Goal: Task Accomplishment & Management: Complete application form

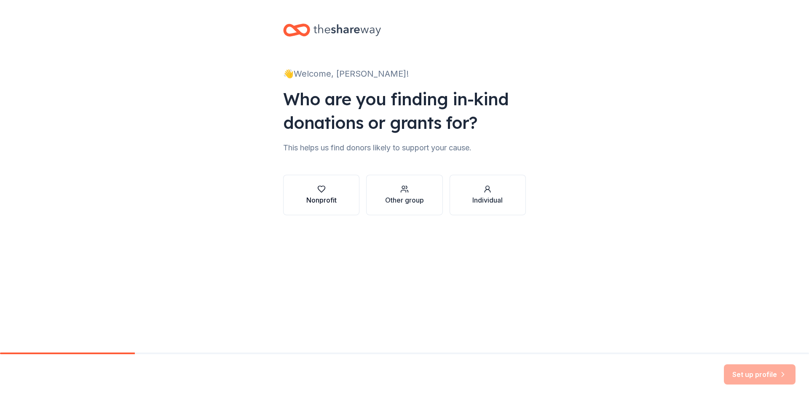
click at [327, 195] on div "Nonprofit" at bounding box center [321, 195] width 30 height 20
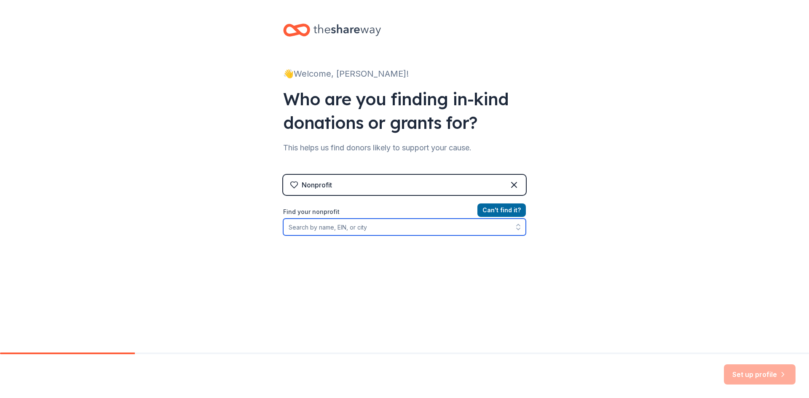
click at [375, 228] on input "Find your nonprofit" at bounding box center [404, 227] width 243 height 17
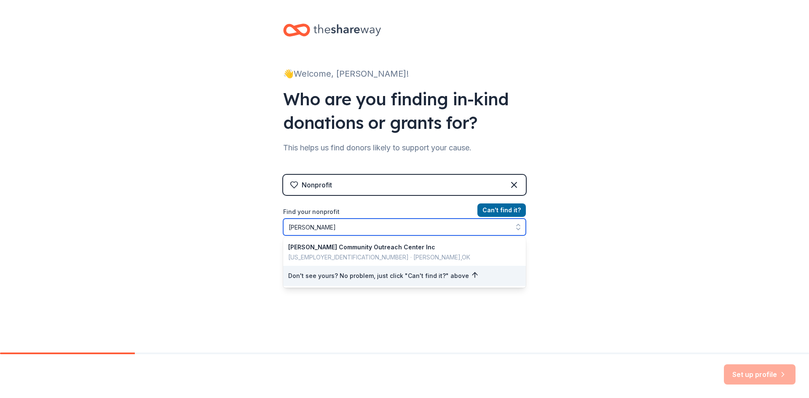
type input "Bixby Outreach"
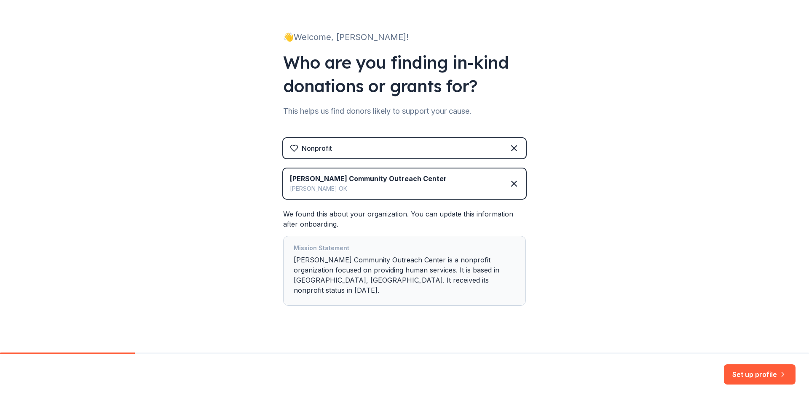
scroll to position [37, 0]
click at [372, 269] on div "Mission Statement Bixby Community Outreach Center is a nonprofit organization f…" at bounding box center [405, 271] width 222 height 56
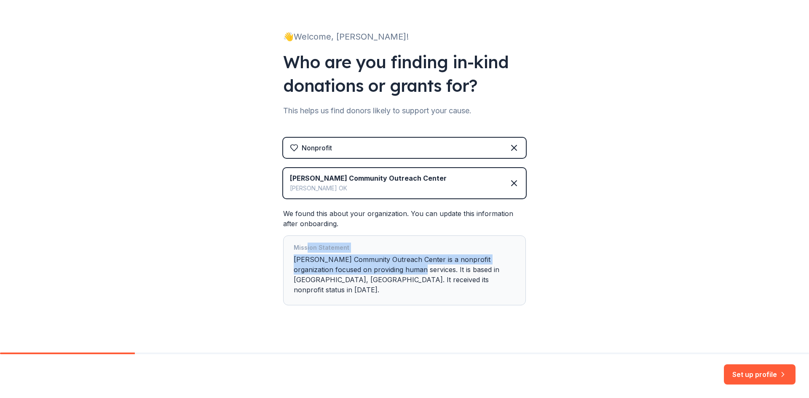
drag, startPoint x: 407, startPoint y: 272, endPoint x: 305, endPoint y: 244, distance: 106.4
click at [305, 244] on div "Mission Statement Bixby Community Outreach Center is a nonprofit organization f…" at bounding box center [405, 271] width 222 height 56
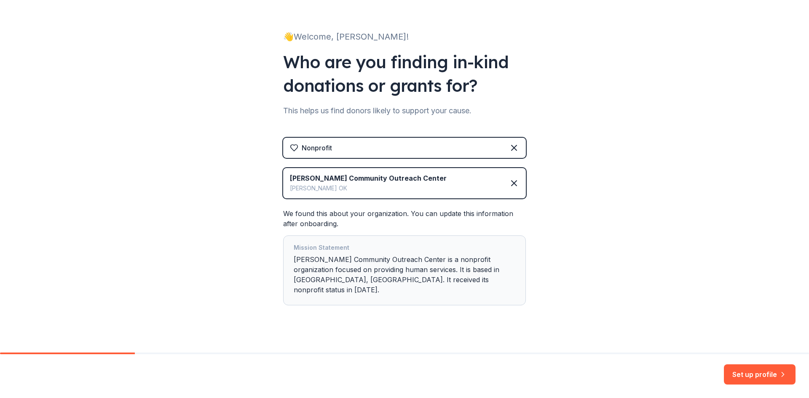
click at [413, 283] on div "Mission Statement Bixby Community Outreach Center is a nonprofit organization f…" at bounding box center [405, 271] width 222 height 56
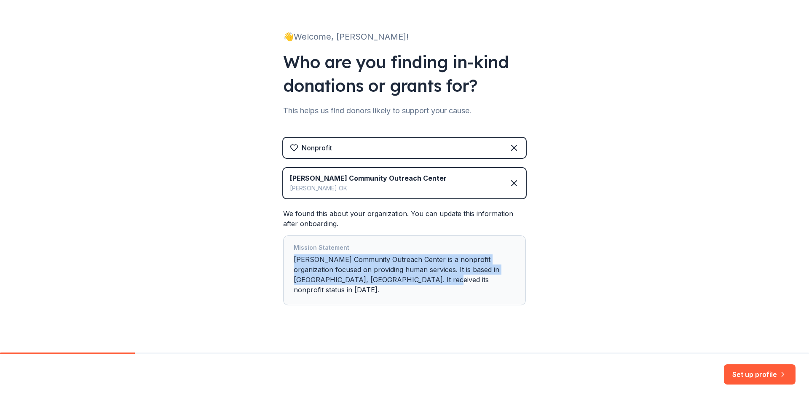
drag, startPoint x: 415, startPoint y: 278, endPoint x: 266, endPoint y: 255, distance: 151.0
click at [270, 255] on div "👋 Welcome, Jessica! Who are you finding in-kind donations or grants for? This h…" at bounding box center [405, 163] width 270 height 400
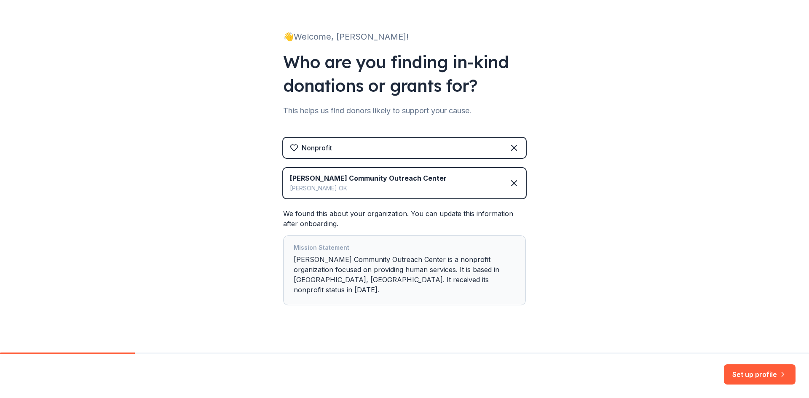
click at [631, 250] on div "👋 Welcome, Jessica! Who are you finding in-kind donations or grants for? This h…" at bounding box center [404, 163] width 809 height 400
click at [777, 377] on button "Set up profile" at bounding box center [760, 375] width 72 height 20
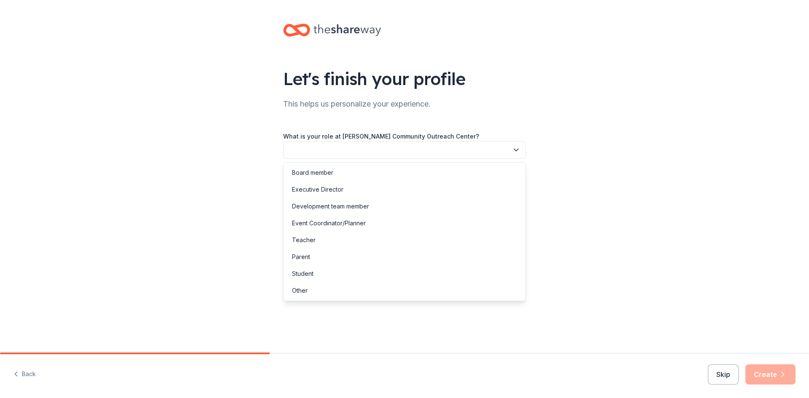
click at [429, 151] on button "button" at bounding box center [404, 150] width 243 height 18
click at [413, 226] on div "Event Coordinator/Planner" at bounding box center [404, 223] width 239 height 17
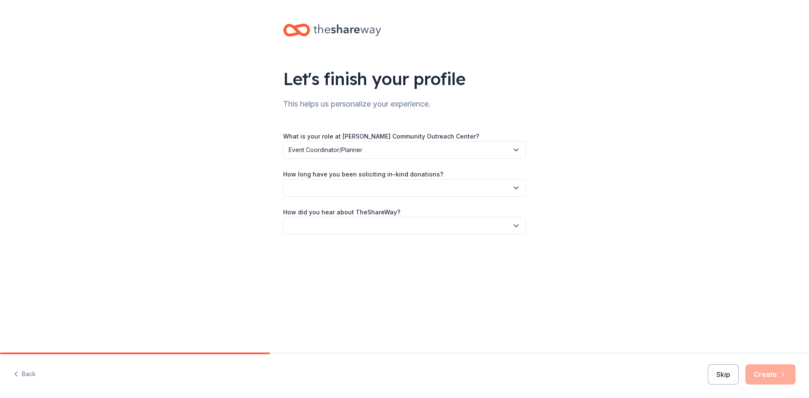
click at [403, 193] on button "button" at bounding box center [404, 188] width 243 height 18
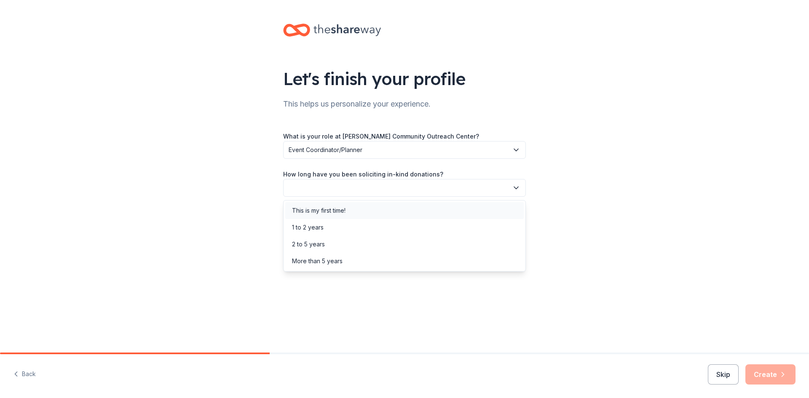
click at [402, 211] on div "This is my first time!" at bounding box center [404, 210] width 239 height 17
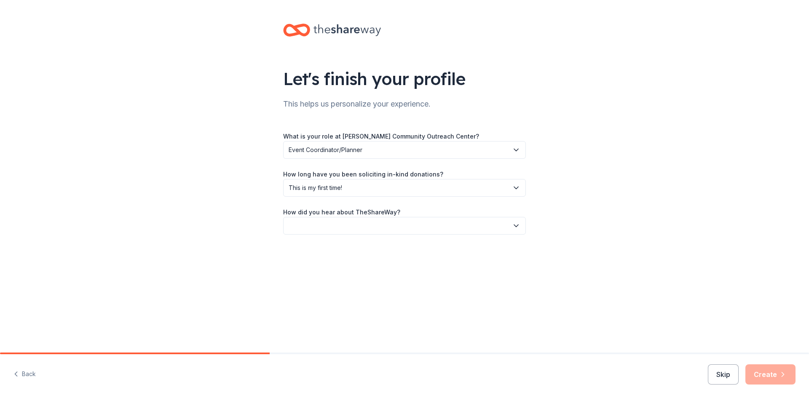
click at [402, 220] on button "button" at bounding box center [404, 226] width 243 height 18
click at [394, 263] on div "Online search" at bounding box center [404, 265] width 239 height 17
click at [781, 381] on button "Create" at bounding box center [770, 375] width 50 height 20
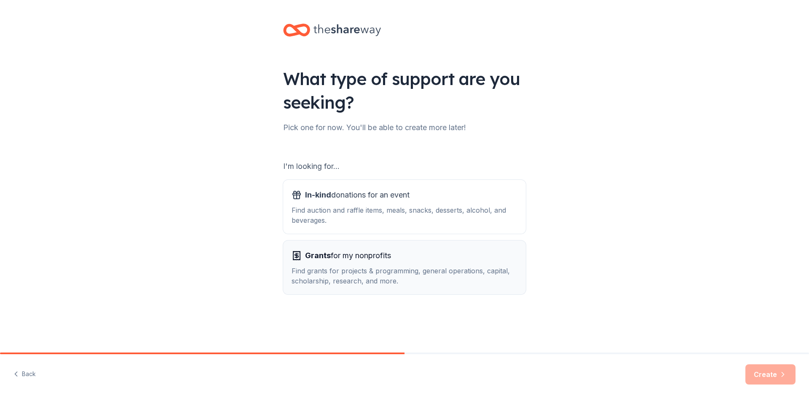
click at [389, 262] on span "Grants for my nonprofits" at bounding box center [348, 255] width 86 height 13
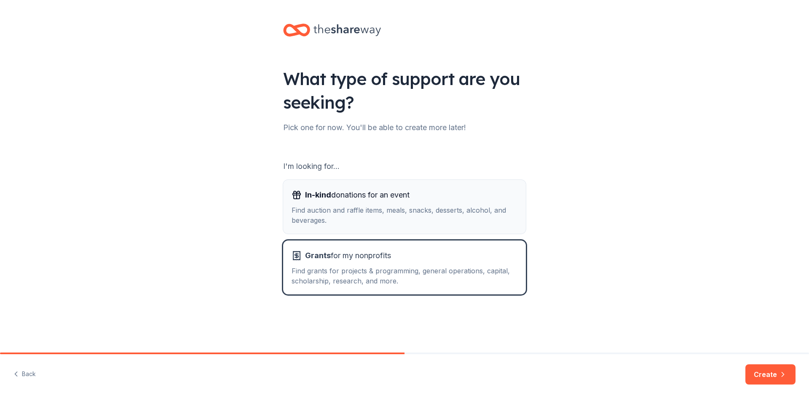
click at [388, 228] on button "In-kind donations for an event Find auction and raffle items, meals, snacks, de…" at bounding box center [404, 207] width 243 height 54
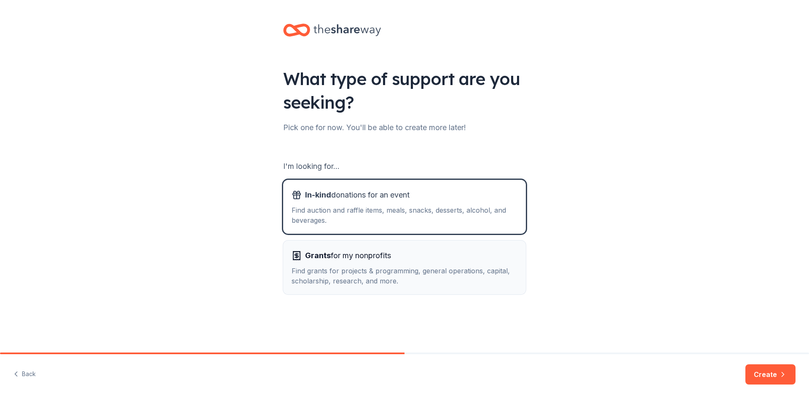
click at [375, 268] on div "Find grants for projects & programming, general operations, capital, scholarshi…" at bounding box center [405, 276] width 226 height 20
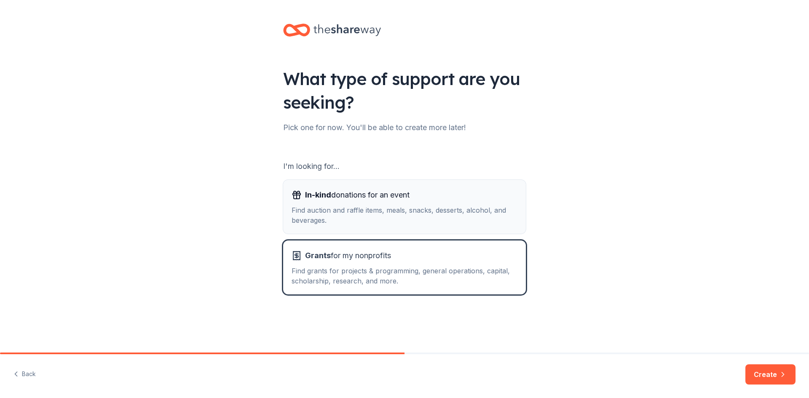
click at [397, 213] on div "Find auction and raffle items, meals, snacks, desserts, alcohol, and beverages." at bounding box center [405, 215] width 226 height 20
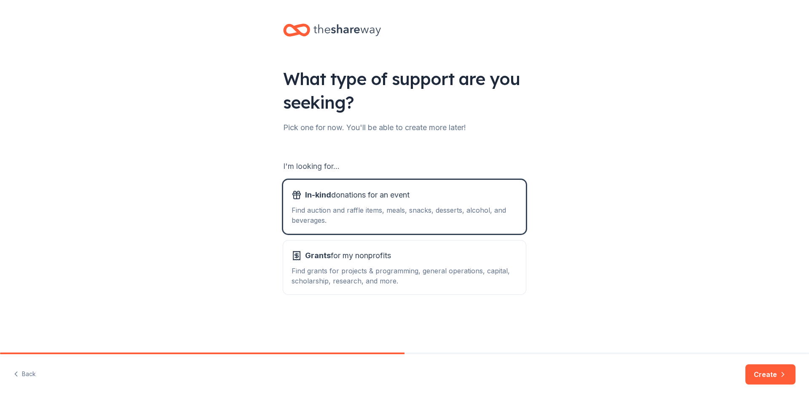
click at [774, 370] on button "Create" at bounding box center [770, 375] width 50 height 20
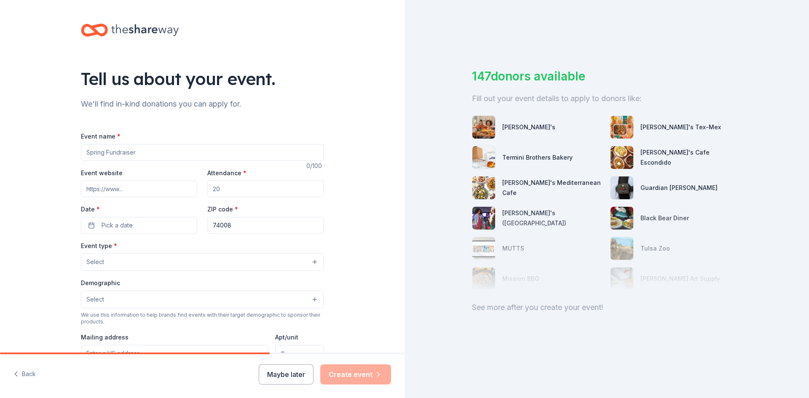
click at [188, 148] on input "Event name *" at bounding box center [202, 152] width 243 height 17
click at [186, 152] on input "Event name *" at bounding box center [202, 152] width 243 height 17
type input "The Blue Jeans Ball"
click at [155, 187] on input "Event website" at bounding box center [139, 188] width 116 height 17
paste input "https://my.onecause.com/event/organizations/sf-001C000001gqhX8IAI/events/vevt:5…"
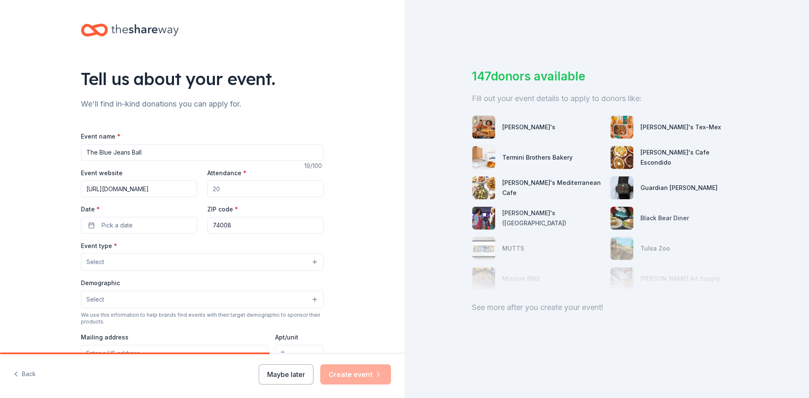
scroll to position [0, 282]
type input "https://my.onecause.com/event/organizations/sf-001C000001gqhX8IAI/events/vevt:5…"
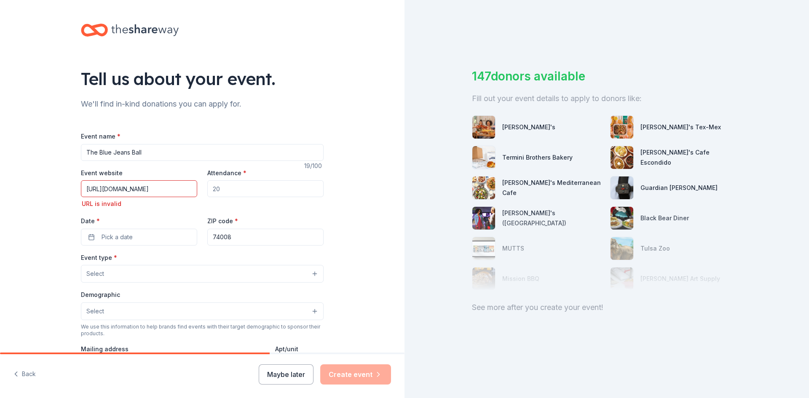
click at [246, 193] on input "Attendance *" at bounding box center [265, 188] width 116 height 17
click at [248, 187] on input "Attendance *" at bounding box center [265, 188] width 116 height 17
type input "300"
click at [245, 236] on input "74008" at bounding box center [265, 237] width 116 height 17
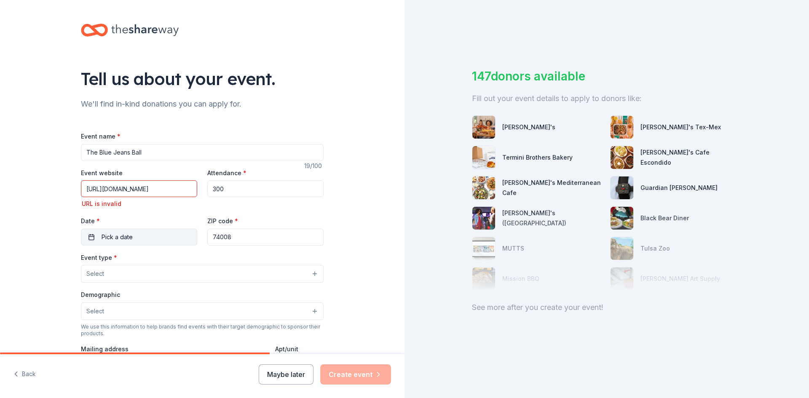
click at [128, 235] on span "Pick a date" at bounding box center [117, 237] width 31 height 10
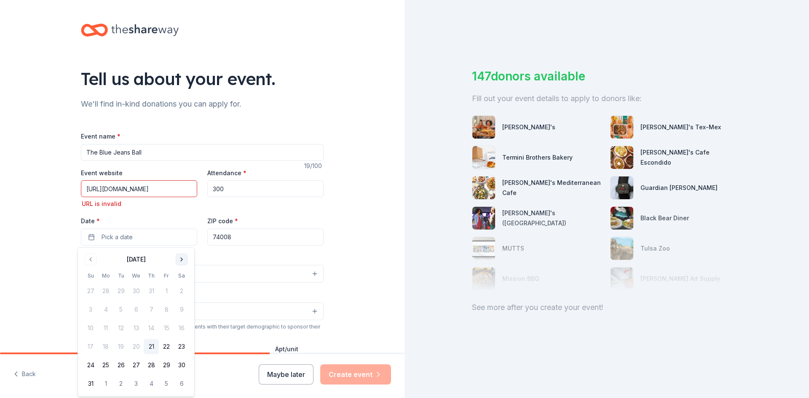
click at [176, 259] on button "Go to next month" at bounding box center [182, 260] width 12 height 12
click at [183, 260] on button "Go to next month" at bounding box center [182, 260] width 12 height 12
click at [179, 289] on button "1" at bounding box center [181, 291] width 15 height 15
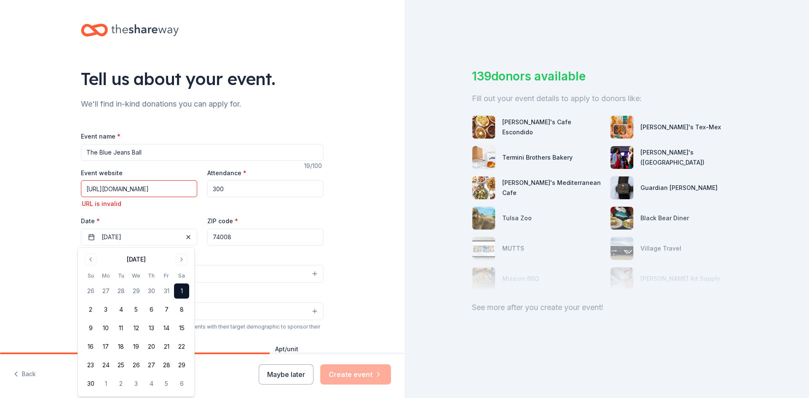
click at [353, 245] on div "Tell us about your event. We'll find in-kind donations you can apply for. Event…" at bounding box center [202, 286] width 405 height 573
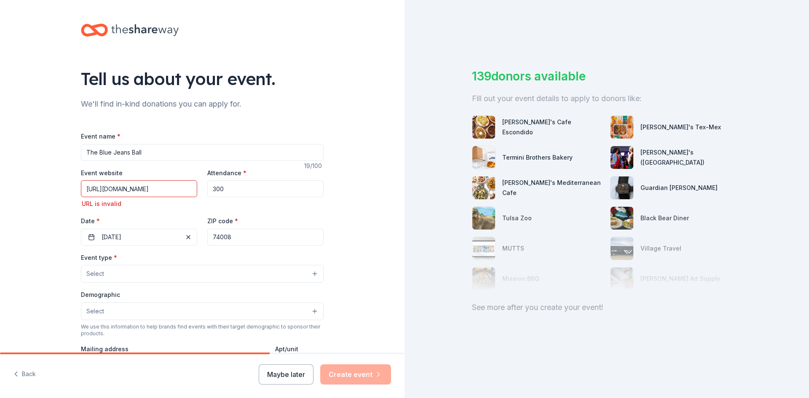
click at [225, 275] on button "Select" at bounding box center [202, 274] width 243 height 18
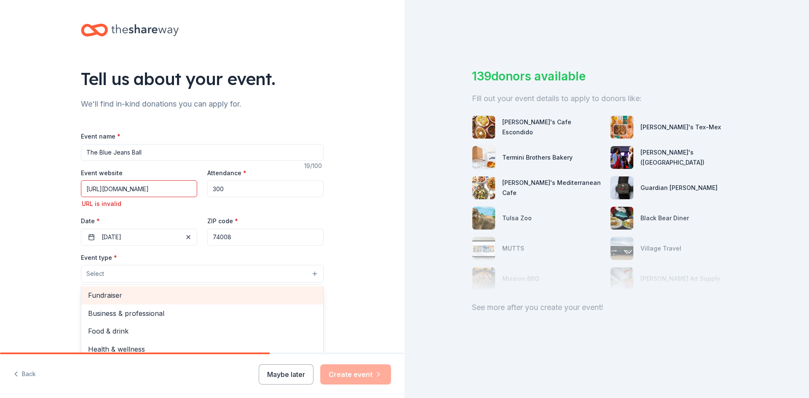
click at [203, 298] on span "Fundraiser" at bounding box center [202, 295] width 228 height 11
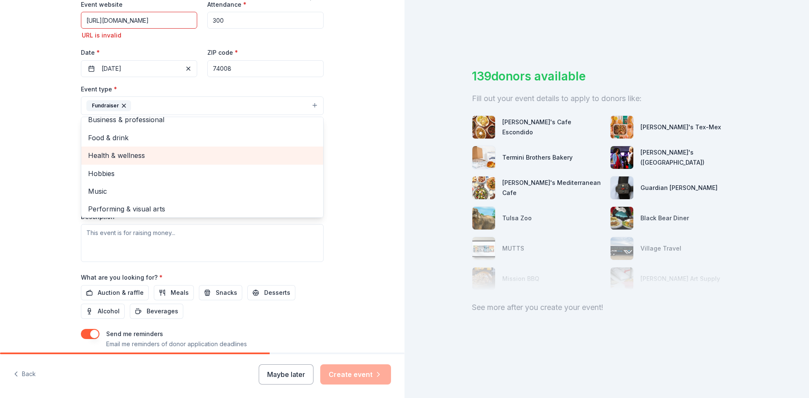
scroll to position [10, 0]
click at [354, 172] on div "Tell us about your event. We'll find in-kind donations you can apply for. Event…" at bounding box center [202, 118] width 405 height 574
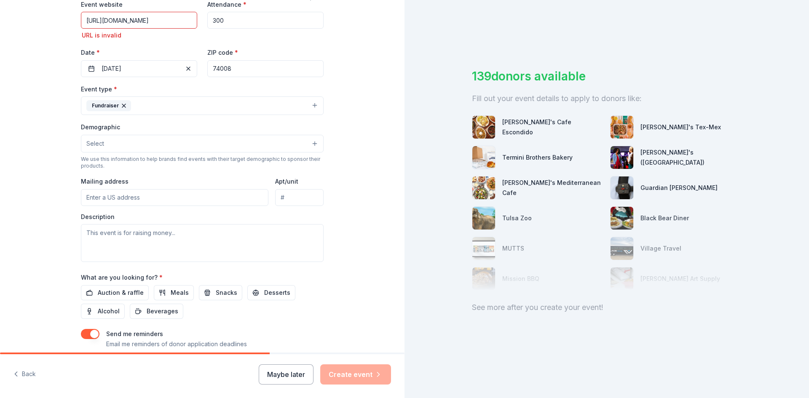
click at [189, 145] on button "Select" at bounding box center [202, 144] width 243 height 18
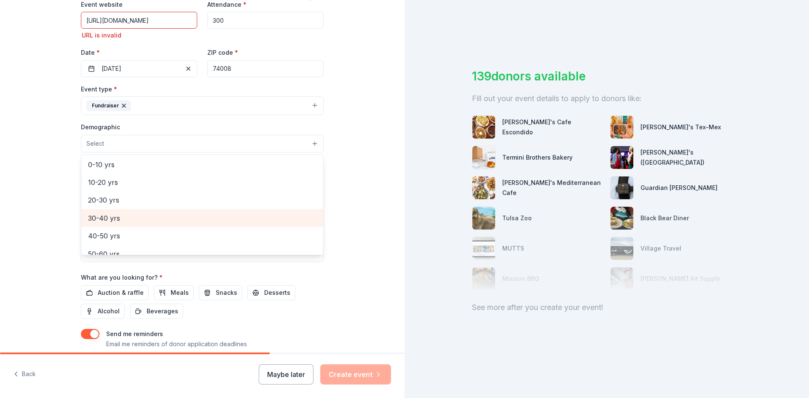
scroll to position [51, 0]
click at [137, 221] on span "20-30 yrs" at bounding box center [202, 221] width 228 height 11
click at [136, 225] on span "30-40 yrs" at bounding box center [202, 222] width 228 height 11
click at [136, 225] on span "40-50 yrs" at bounding box center [202, 222] width 228 height 11
click at [136, 225] on span "50-60 yrs" at bounding box center [202, 222] width 228 height 11
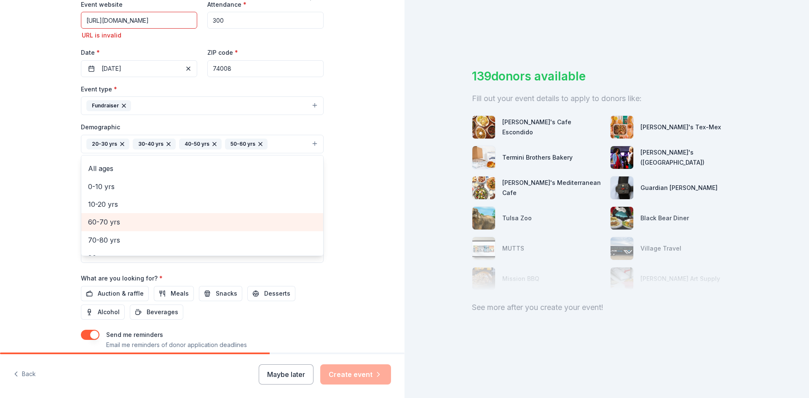
click at [136, 225] on span "60-70 yrs" at bounding box center [202, 222] width 228 height 11
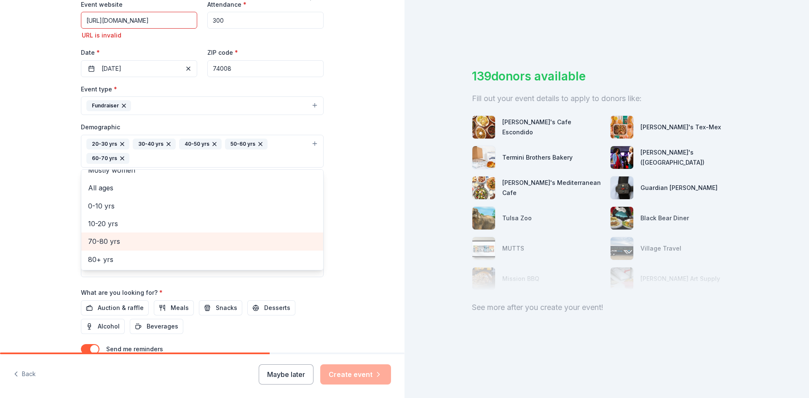
click at [135, 249] on div "70-80 yrs" at bounding box center [202, 242] width 242 height 18
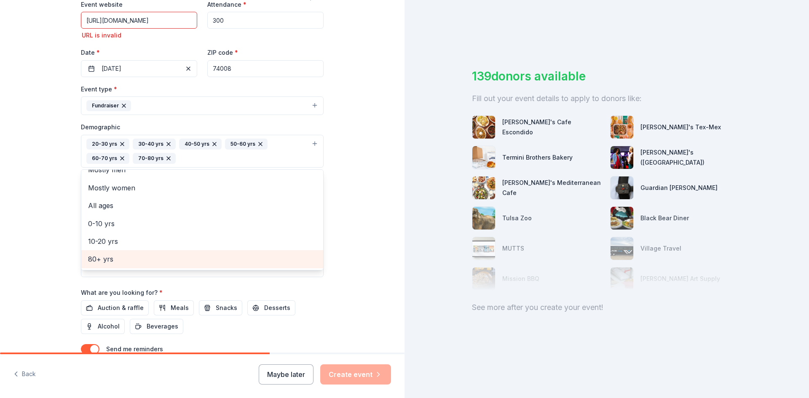
click at [138, 261] on span "80+ yrs" at bounding box center [202, 259] width 228 height 11
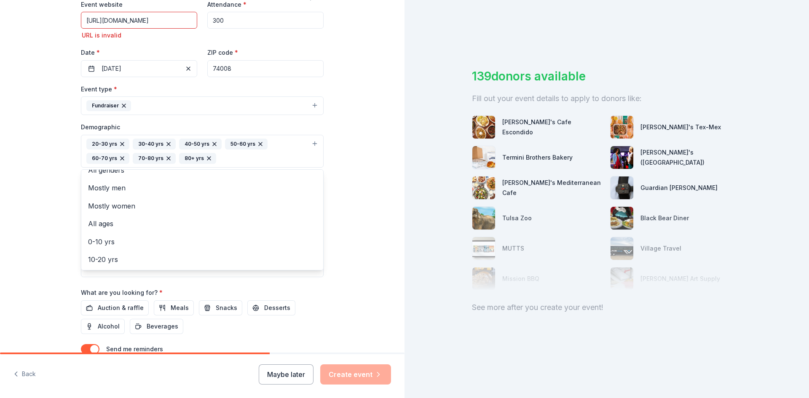
click at [355, 222] on div "Tell us about your event. We'll find in-kind donations you can apply for. Event…" at bounding box center [202, 125] width 405 height 589
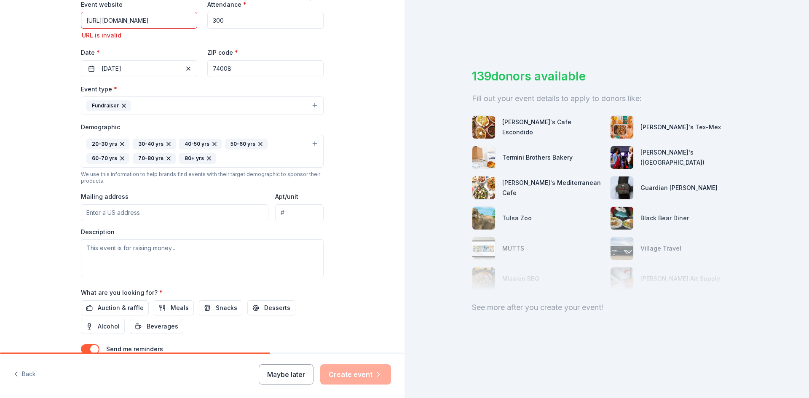
click at [208, 213] on input "Mailing address" at bounding box center [175, 212] width 188 height 17
type input "77 E Breckenridge Ave."
click at [206, 246] on textarea at bounding box center [202, 258] width 243 height 38
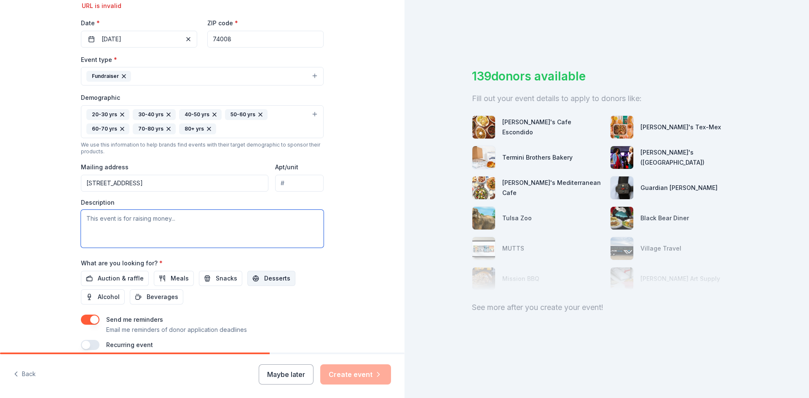
scroll to position [236, 0]
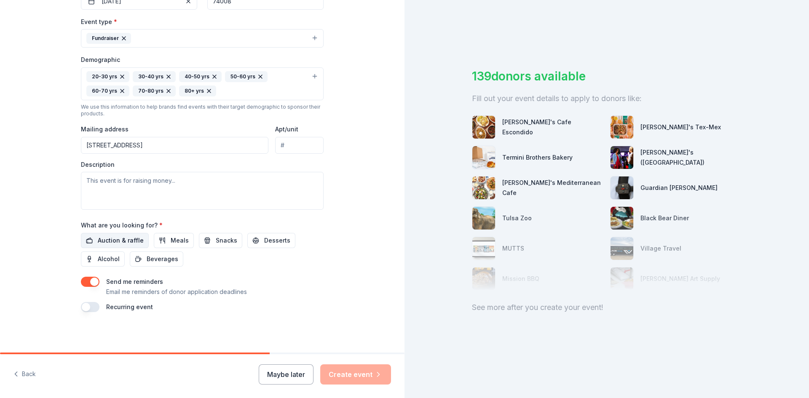
click at [122, 244] on span "Auction & raffle" at bounding box center [121, 241] width 46 height 10
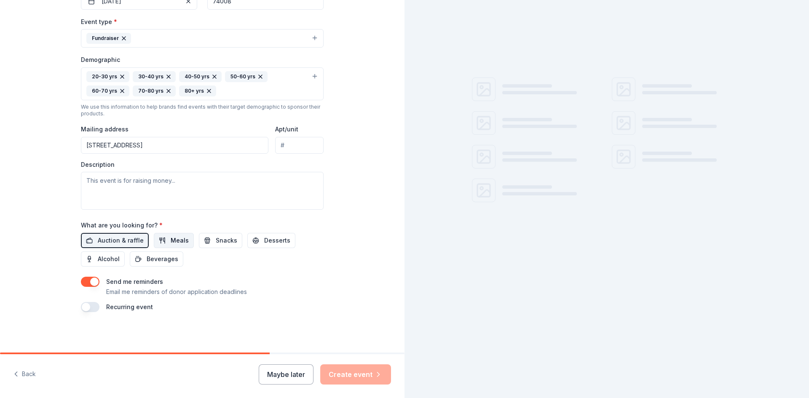
click at [171, 244] on span "Meals" at bounding box center [180, 241] width 18 height 10
click at [208, 244] on button "Snacks" at bounding box center [220, 240] width 43 height 15
click at [98, 258] on span "Alcohol" at bounding box center [109, 259] width 22 height 10
click at [135, 241] on span "Auction & raffle" at bounding box center [121, 241] width 46 height 10
click at [171, 239] on span "Meals" at bounding box center [180, 241] width 18 height 10
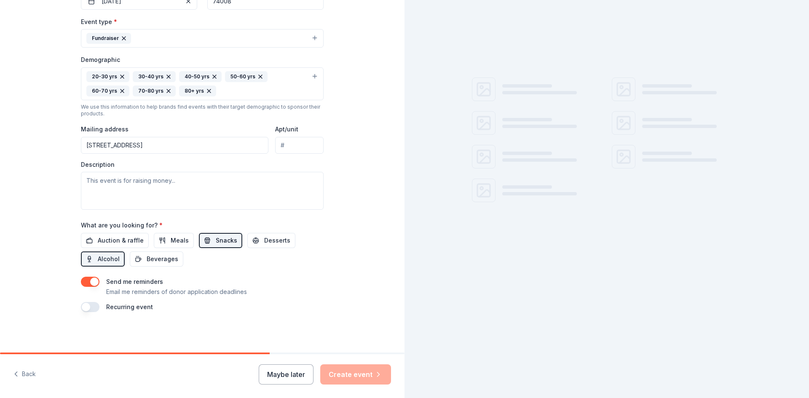
click at [226, 240] on span "Snacks" at bounding box center [226, 241] width 21 height 10
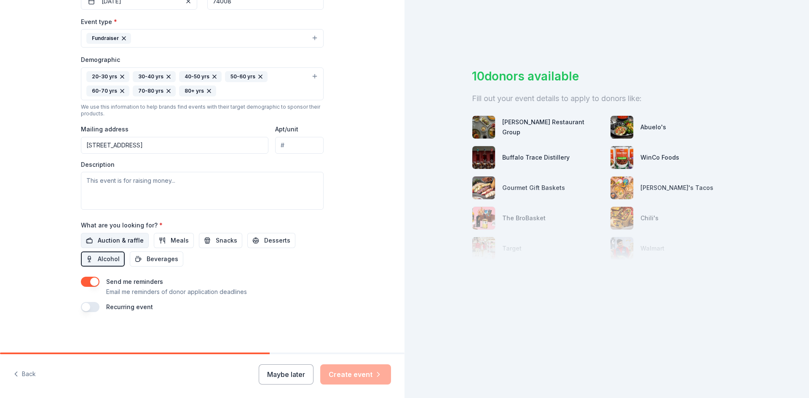
click at [125, 240] on span "Auction & raffle" at bounding box center [121, 241] width 46 height 10
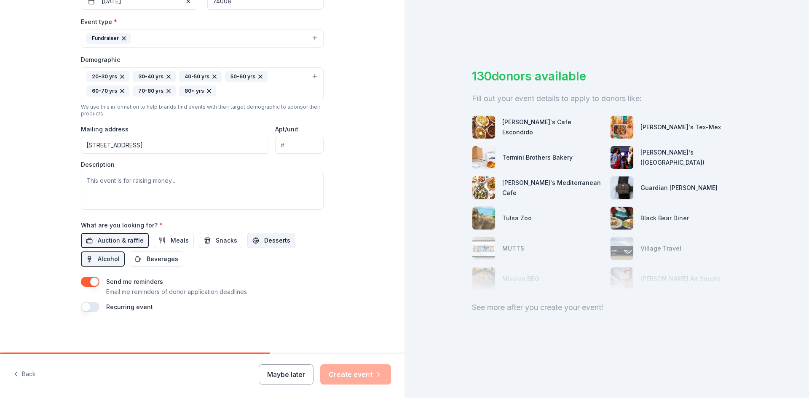
click at [253, 244] on button "Desserts" at bounding box center [271, 240] width 48 height 15
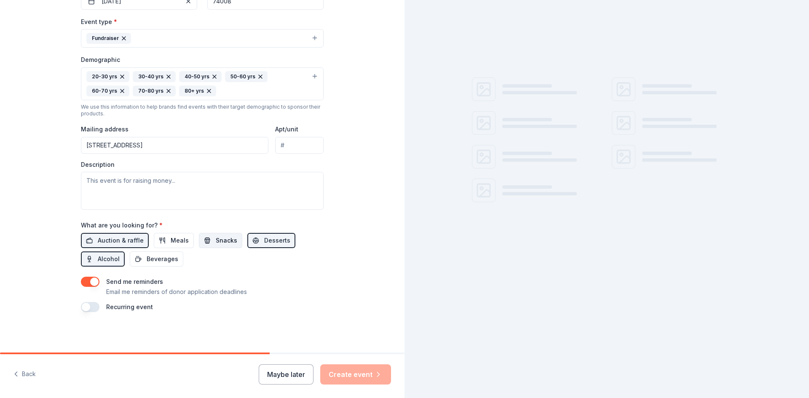
click at [222, 239] on span "Snacks" at bounding box center [226, 241] width 21 height 10
click at [160, 239] on button "Meals" at bounding box center [174, 240] width 40 height 15
click at [160, 258] on span "Beverages" at bounding box center [163, 259] width 32 height 10
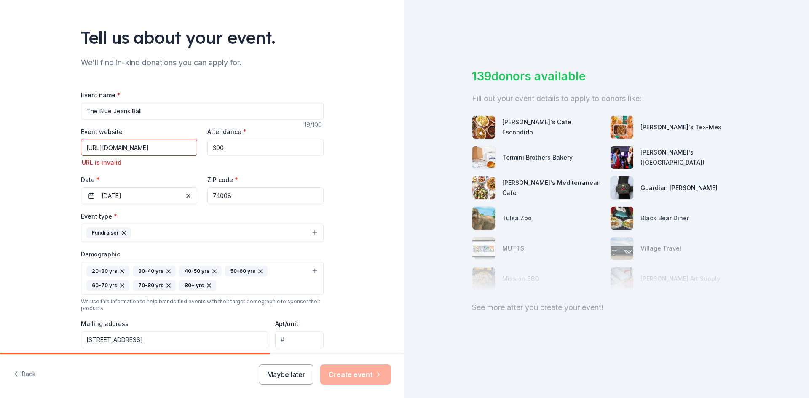
scroll to position [25, 0]
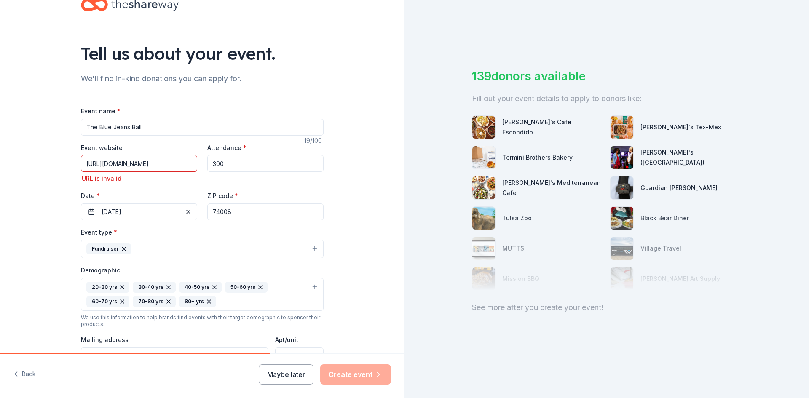
click at [176, 161] on input "https://my.onecause.com/event/organizations/sf-001C000001gqhX8IAI/events/vevt:5…" at bounding box center [139, 163] width 116 height 17
click at [175, 161] on input "https://my.onecause.com/event/organizations/sf-001C000001gqhX8IAI/events/vevt:5…" at bounding box center [139, 163] width 116 height 17
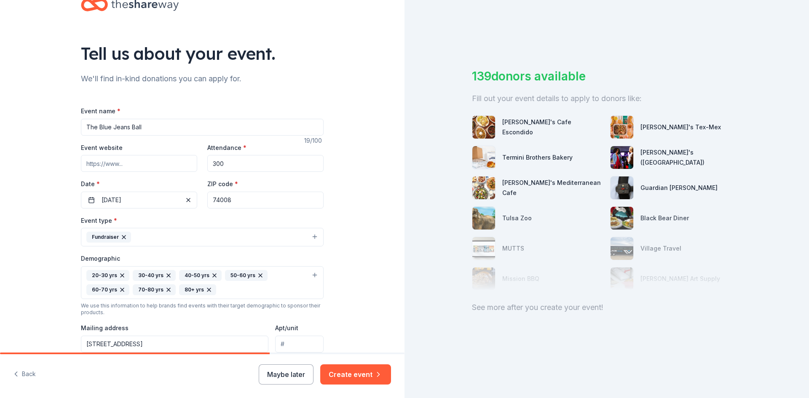
paste input "onecau.se/bjb2025"
type input "onecau.se/bjb2025"
click at [367, 164] on div "Tell us about your event. We'll find in-kind donations you can apply for. Event…" at bounding box center [202, 263] width 405 height 577
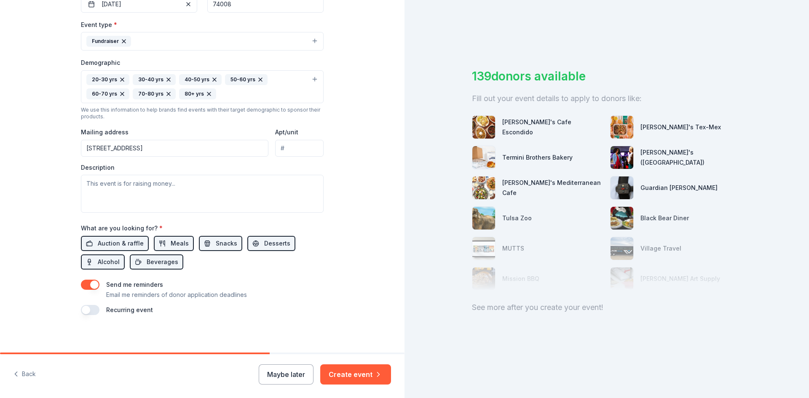
scroll to position [224, 0]
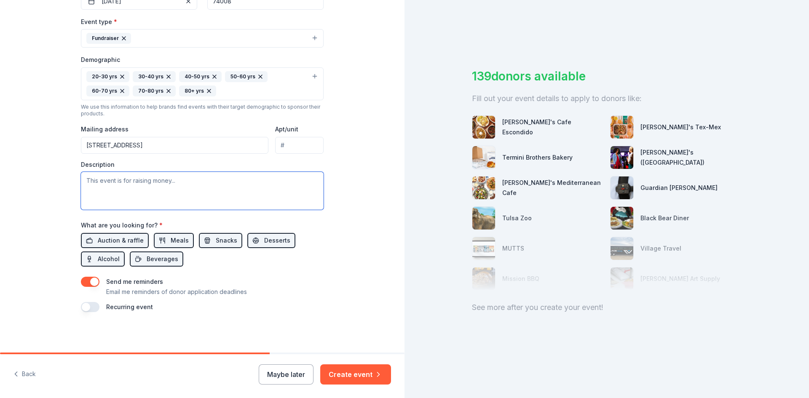
click at [200, 177] on textarea at bounding box center [202, 191] width 243 height 38
type textarea "t"
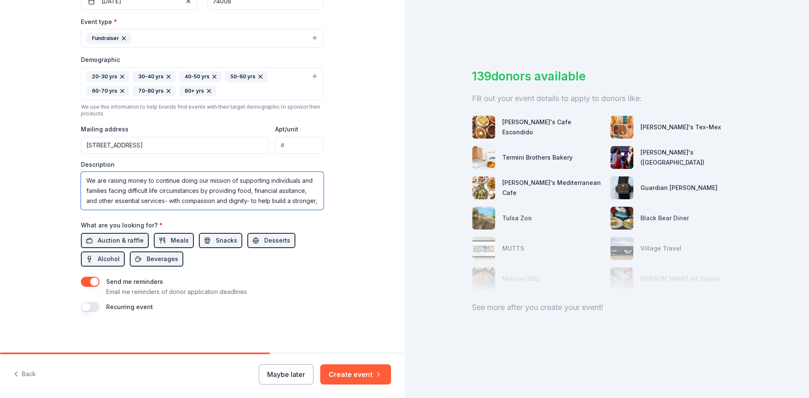
scroll to position [5, 0]
click at [97, 197] on textarea "We are raising money to continue doing our mission of supporting individuals an…" at bounding box center [202, 191] width 243 height 38
click at [280, 203] on textarea "We are raising money to continue doing our mission of supporting individuals an…" at bounding box center [202, 191] width 243 height 38
type textarea "We are raising money to continue doing our mission of supporting individuals an…"
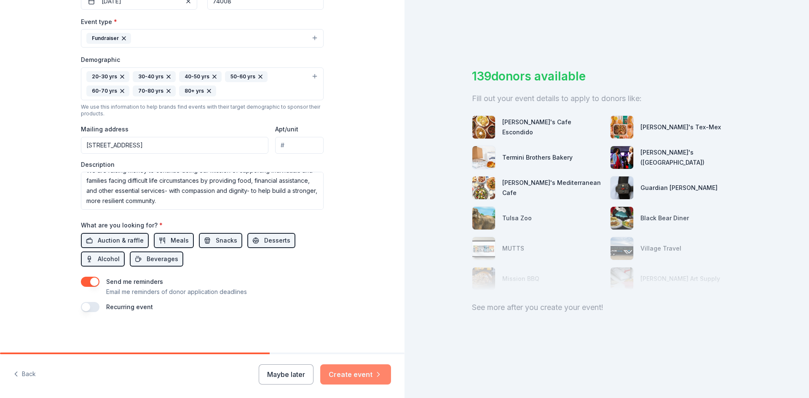
click at [340, 368] on button "Create event" at bounding box center [355, 375] width 71 height 20
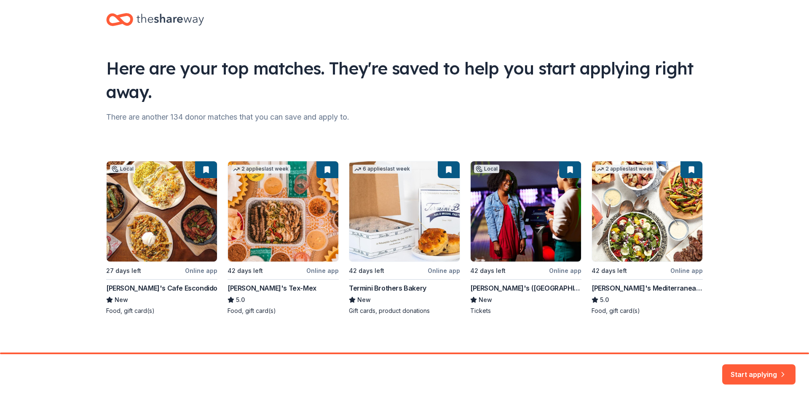
scroll to position [13, 0]
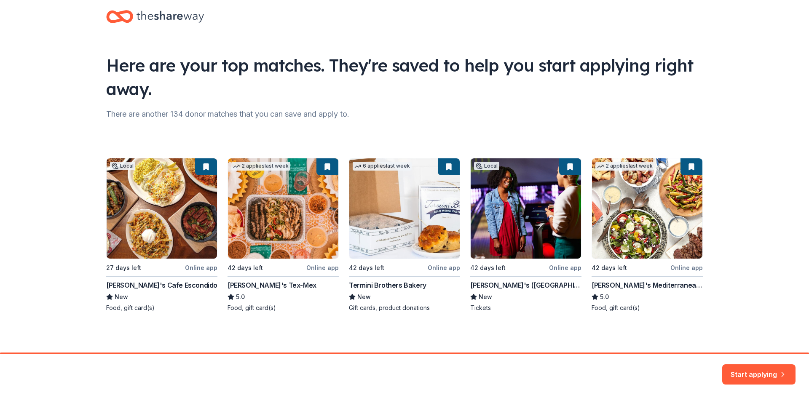
click at [315, 330] on div "Here are your top matches. They're saved to help you start applying right away.…" at bounding box center [405, 170] width 624 height 366
click at [767, 375] on button "Start applying" at bounding box center [758, 369] width 73 height 20
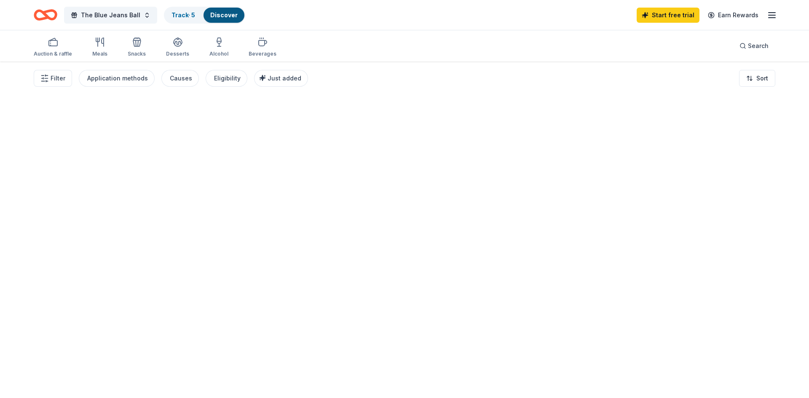
click at [568, 170] on div at bounding box center [404, 230] width 809 height 337
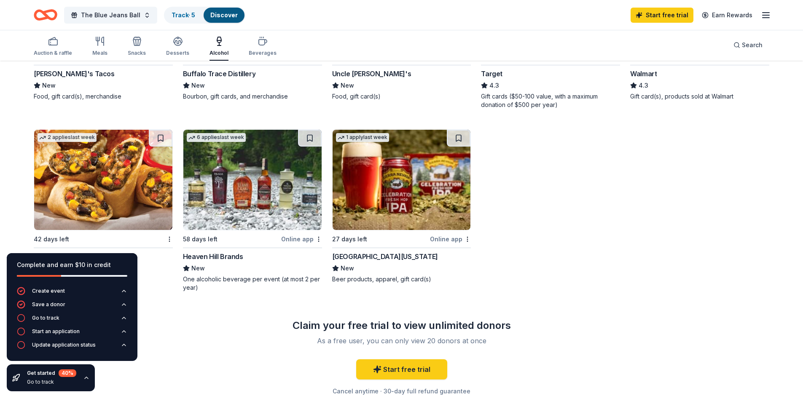
scroll to position [421, 0]
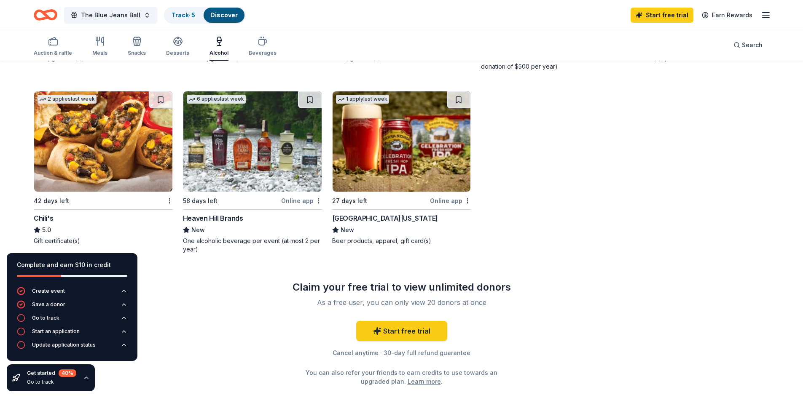
click at [229, 220] on div "Heaven Hill Brands" at bounding box center [213, 218] width 60 height 10
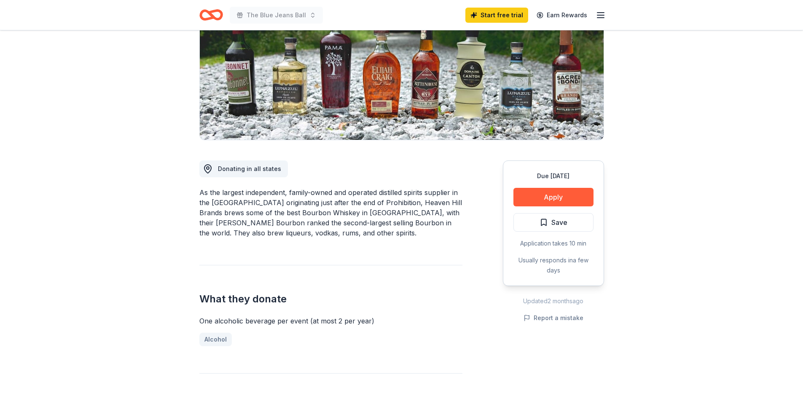
scroll to position [126, 0]
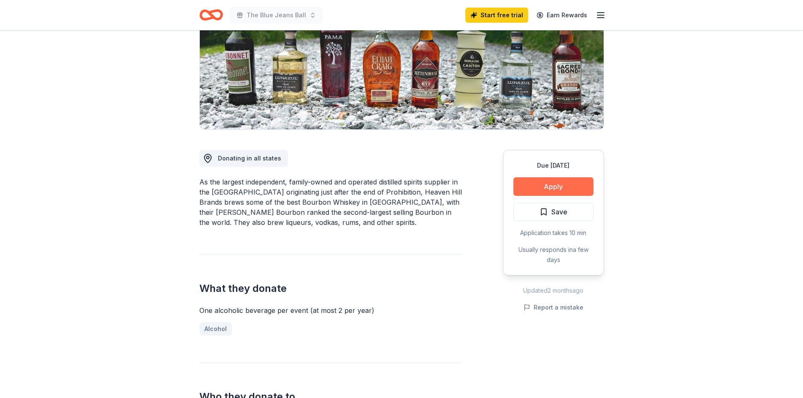
click at [530, 187] on button "Apply" at bounding box center [553, 186] width 80 height 19
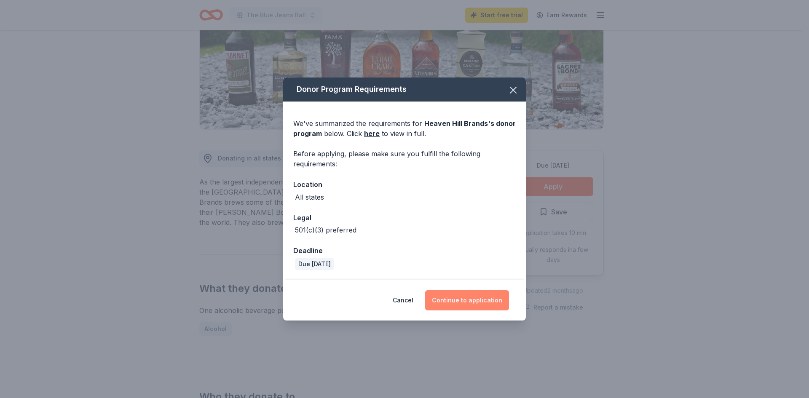
click at [472, 304] on button "Continue to application" at bounding box center [467, 300] width 84 height 20
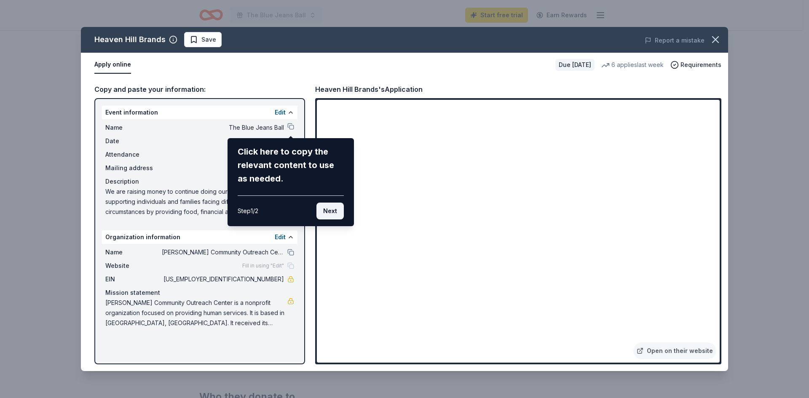
click at [329, 213] on button "Next" at bounding box center [329, 211] width 27 height 17
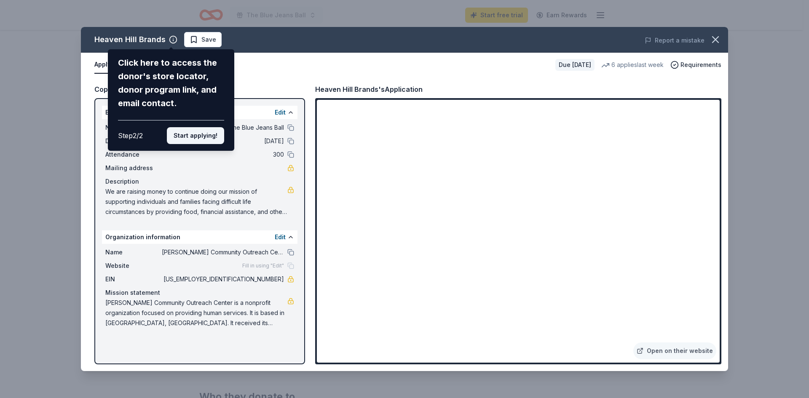
click at [190, 137] on button "Start applying!" at bounding box center [195, 135] width 57 height 17
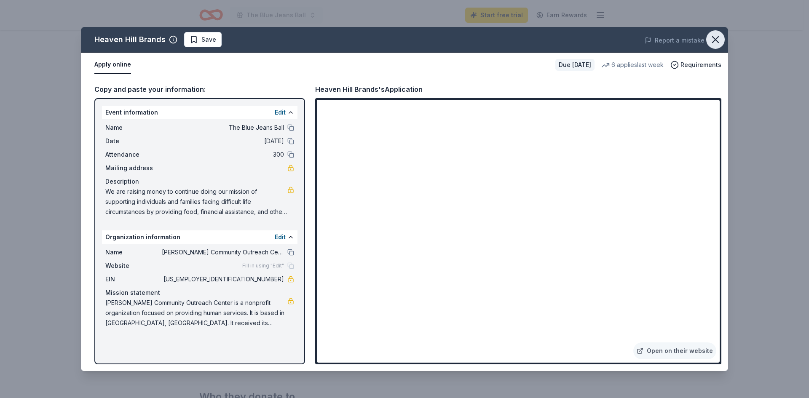
click at [715, 43] on icon "button" at bounding box center [716, 40] width 12 height 12
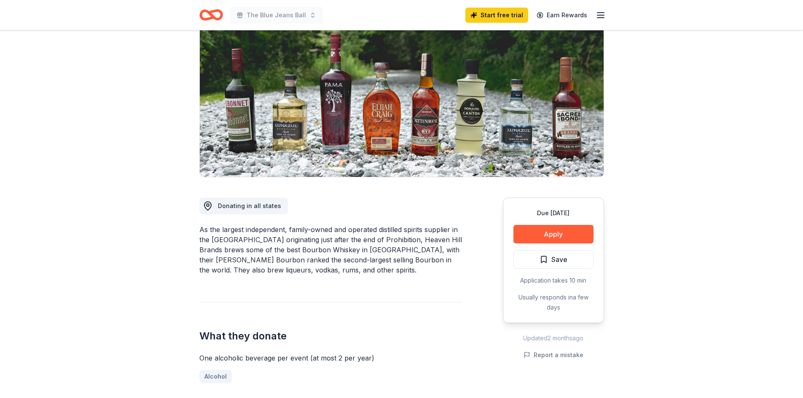
scroll to position [0, 0]
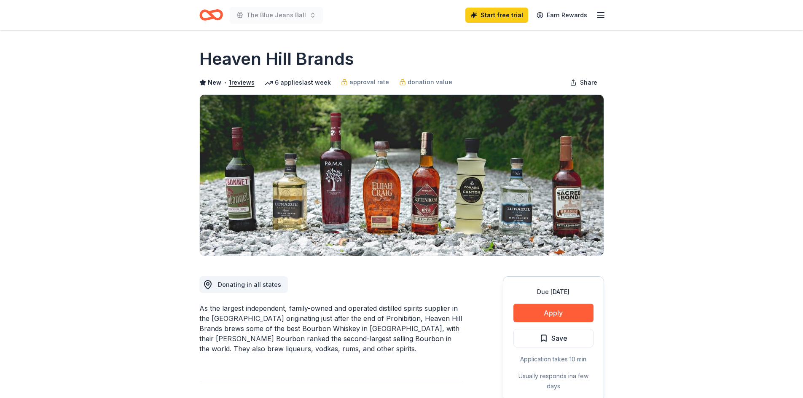
click at [538, 340] on button "Save" at bounding box center [553, 338] width 80 height 19
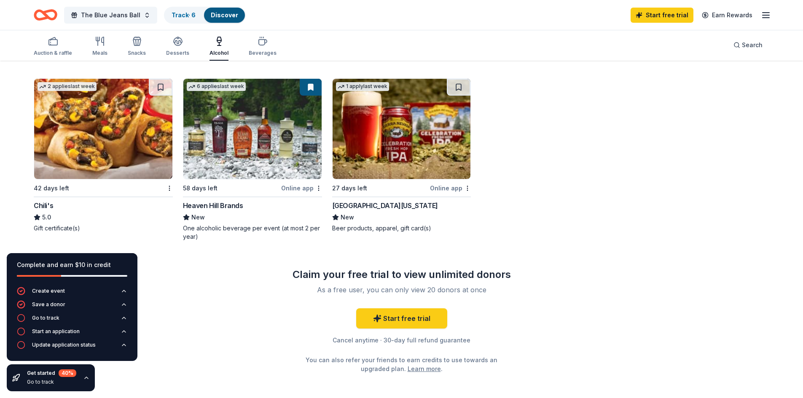
scroll to position [421, 0]
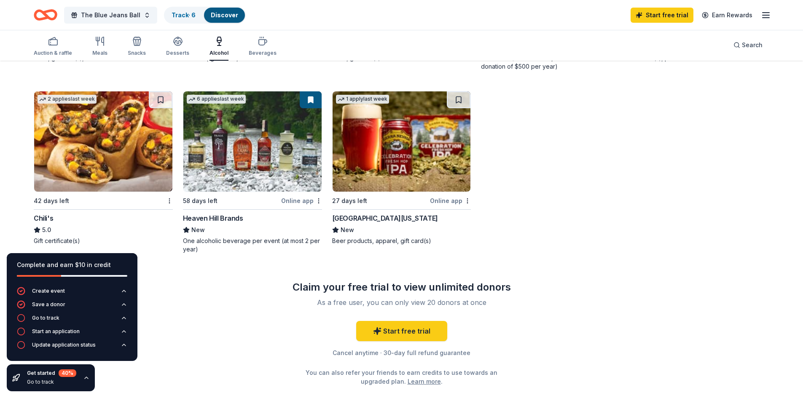
click at [389, 166] on img at bounding box center [401, 141] width 138 height 100
click at [462, 95] on button at bounding box center [459, 99] width 24 height 17
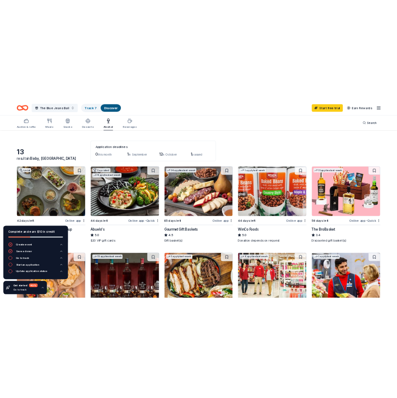
scroll to position [42, 0]
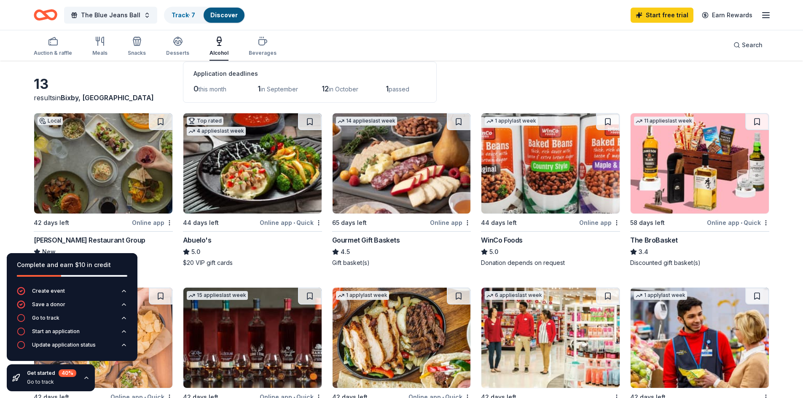
click at [681, 209] on img at bounding box center [699, 163] width 138 height 100
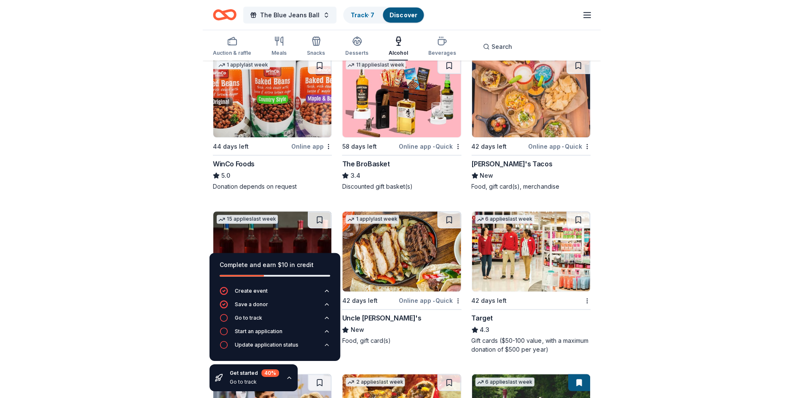
scroll to position [253, 0]
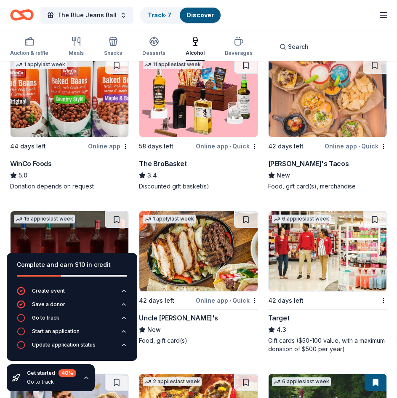
click at [27, 108] on img at bounding box center [70, 97] width 118 height 80
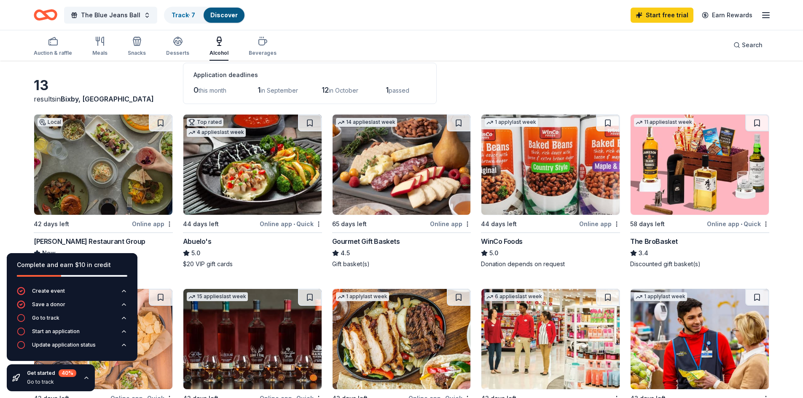
scroll to position [0, 0]
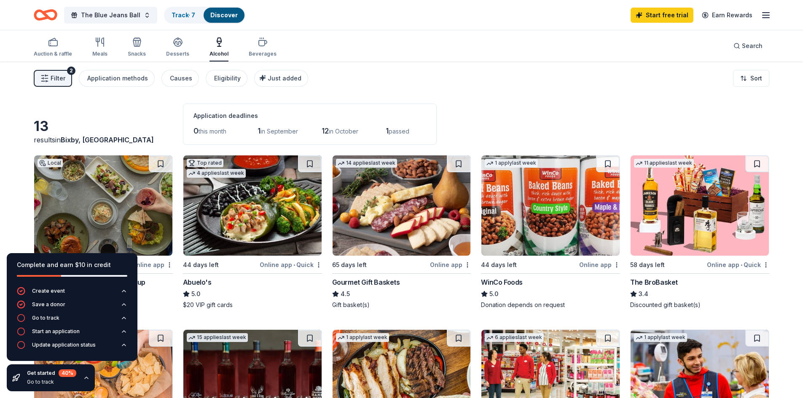
click at [88, 377] on icon "button" at bounding box center [86, 378] width 7 height 7
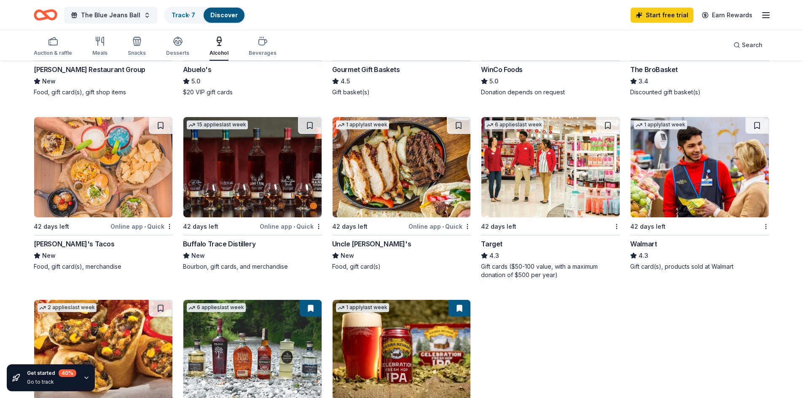
scroll to position [211, 0]
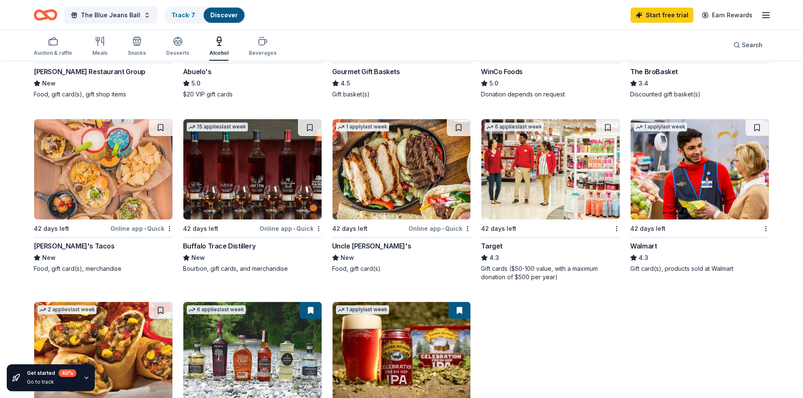
click at [253, 241] on div "Buffalo Trace Distillery" at bounding box center [252, 246] width 139 height 10
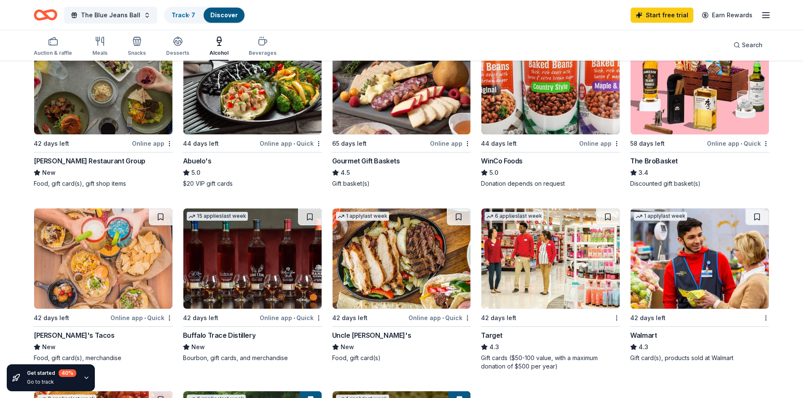
scroll to position [126, 0]
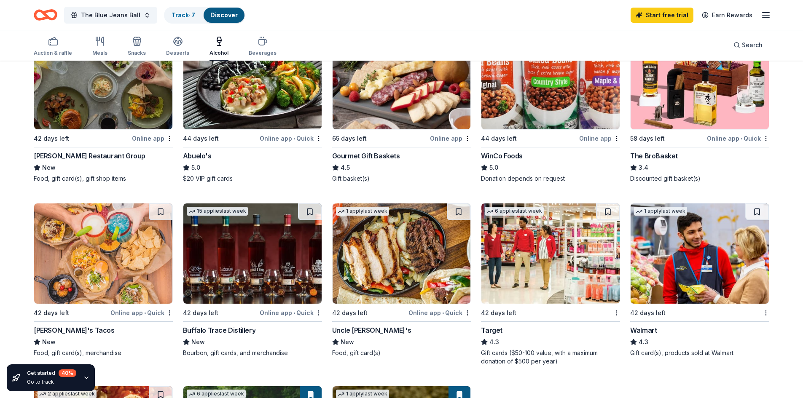
click at [72, 321] on div "42 days left Online app • Quick Torchy's Tacos New Food, gift card(s), merchand…" at bounding box center [103, 280] width 139 height 154
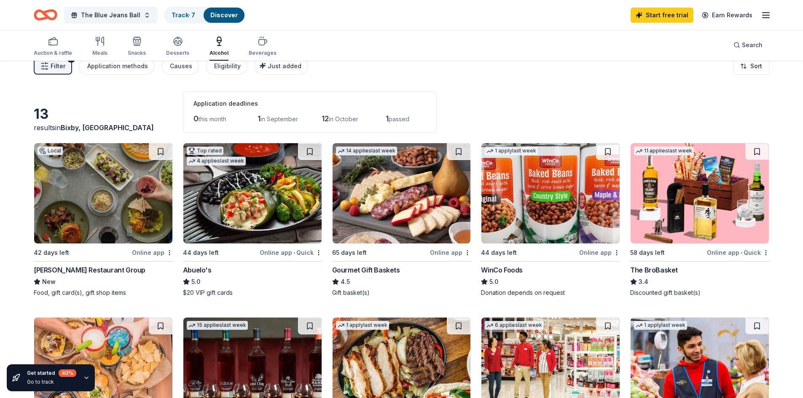
scroll to position [0, 0]
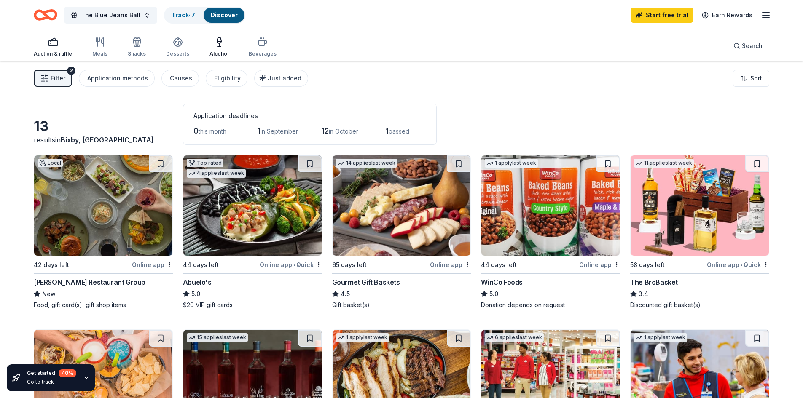
click at [65, 42] on div "button" at bounding box center [53, 42] width 38 height 10
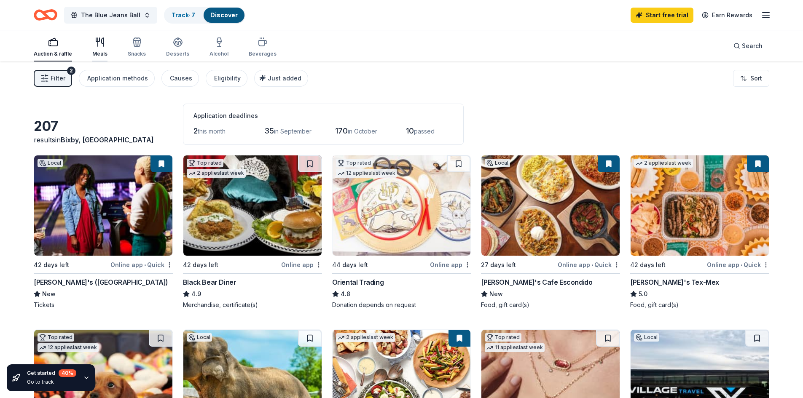
click at [96, 51] on div "Meals" at bounding box center [99, 54] width 15 height 7
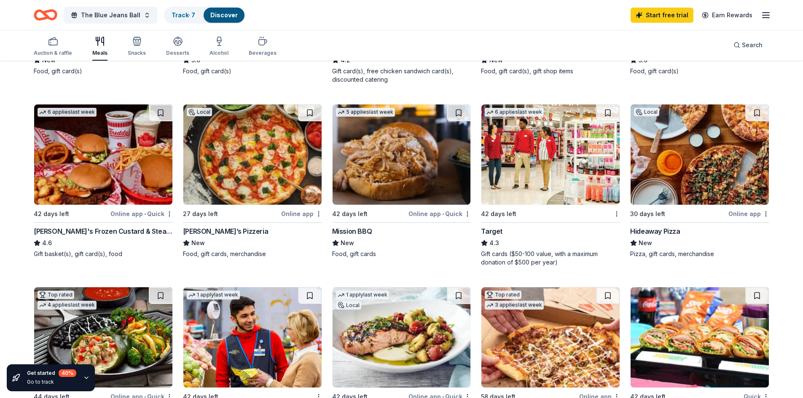
scroll to position [230, 0]
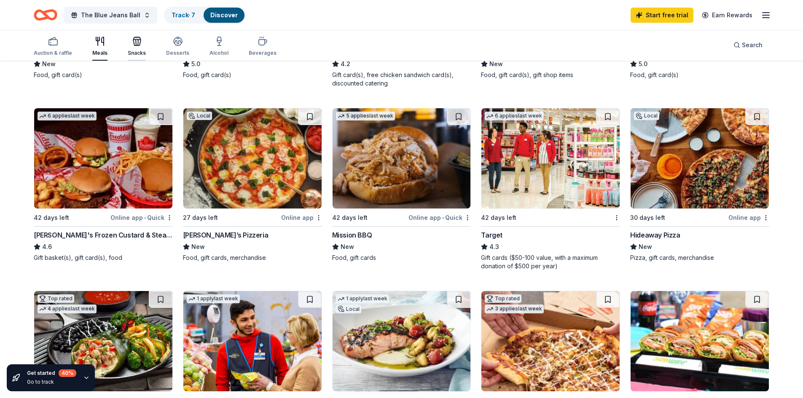
click at [139, 56] on button "Snacks" at bounding box center [137, 47] width 18 height 28
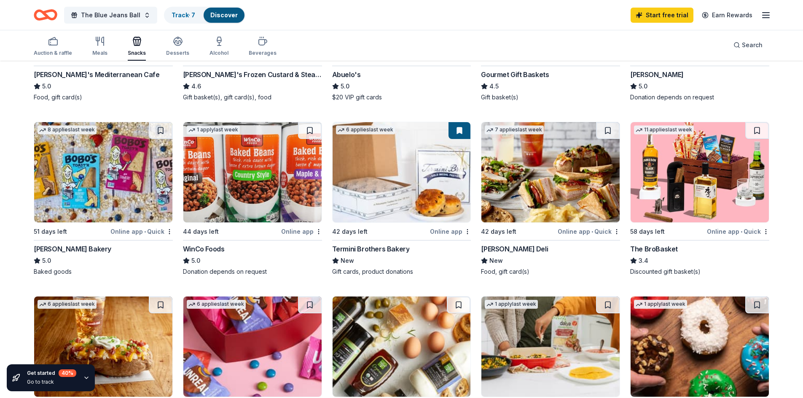
scroll to position [84, 0]
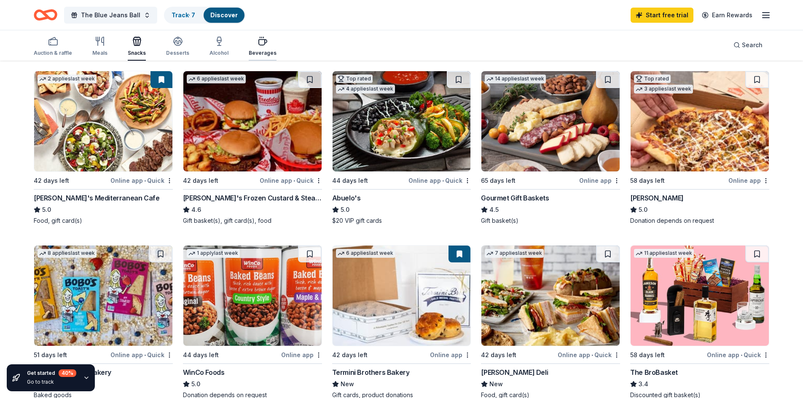
click at [263, 40] on icon "button" at bounding box center [262, 41] width 10 height 10
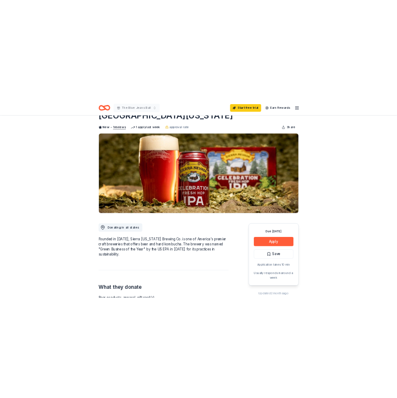
scroll to position [84, 0]
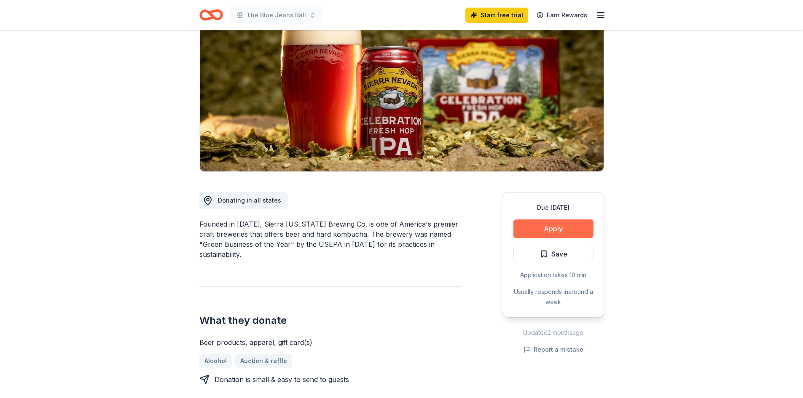
click at [537, 231] on button "Apply" at bounding box center [553, 229] width 80 height 19
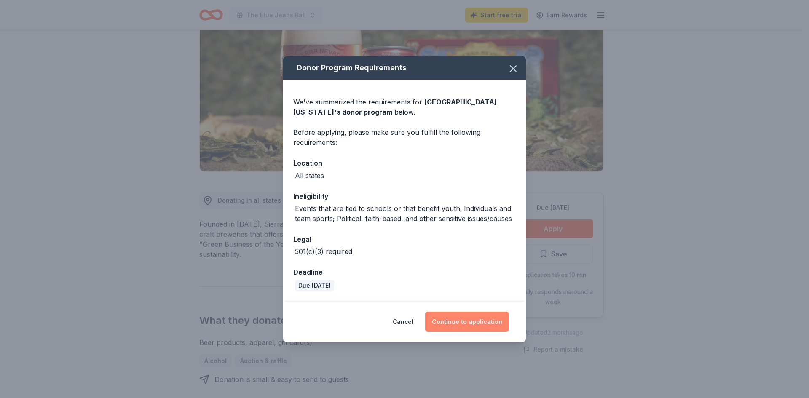
click at [465, 319] on button "Continue to application" at bounding box center [467, 322] width 84 height 20
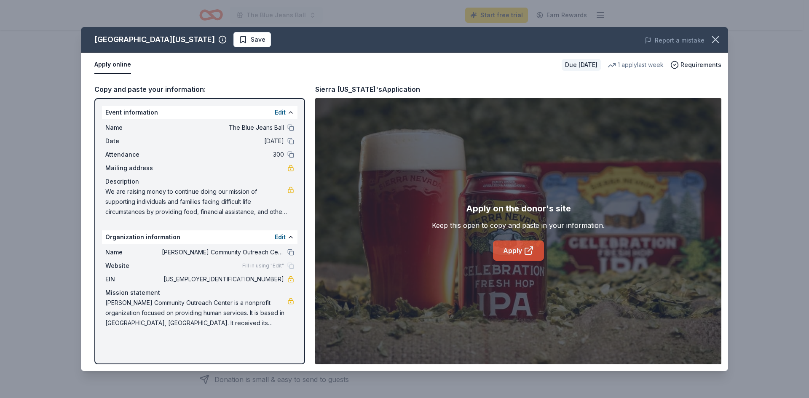
click at [537, 253] on link "Apply" at bounding box center [518, 251] width 51 height 20
click at [714, 40] on icon "button" at bounding box center [716, 40] width 12 height 12
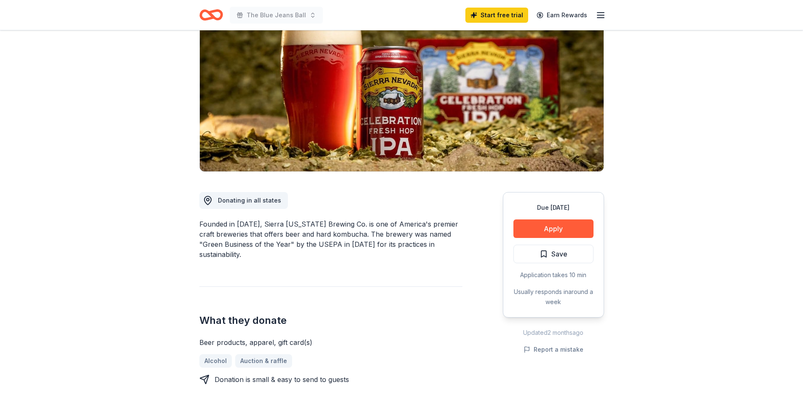
click at [603, 15] on line "button" at bounding box center [600, 15] width 7 height 0
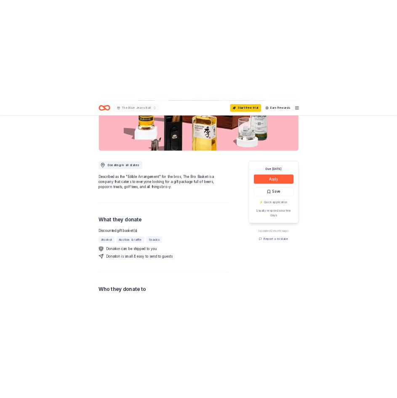
scroll to position [211, 0]
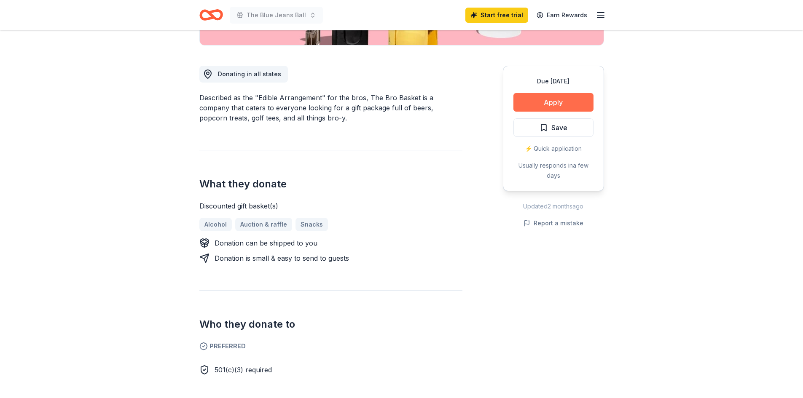
click at [572, 96] on button "Apply" at bounding box center [553, 102] width 80 height 19
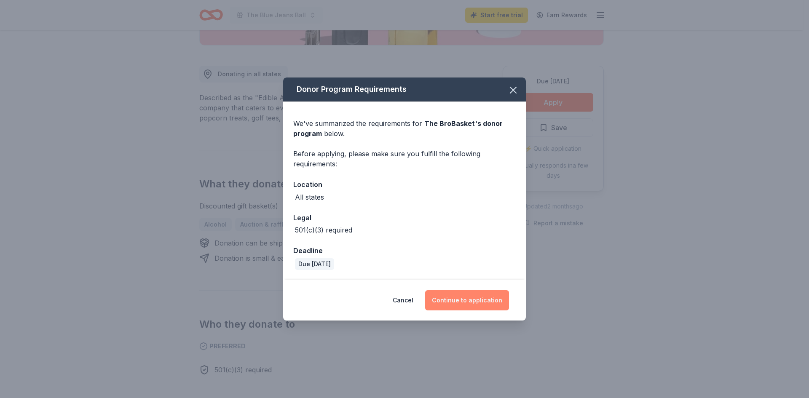
click at [470, 302] on button "Continue to application" at bounding box center [467, 300] width 84 height 20
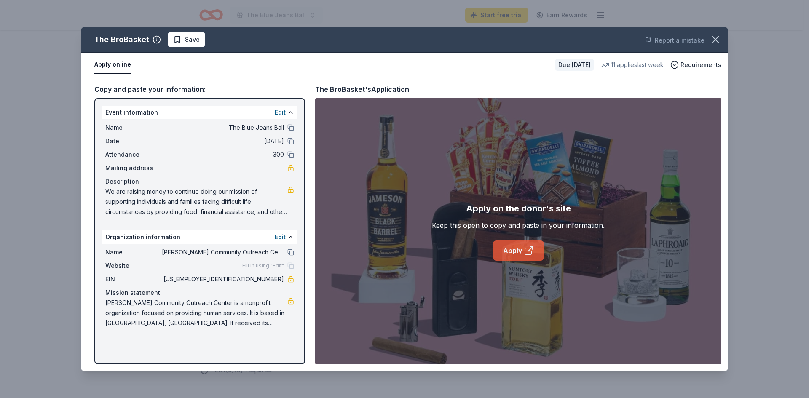
click at [510, 249] on link "Apply" at bounding box center [518, 251] width 51 height 20
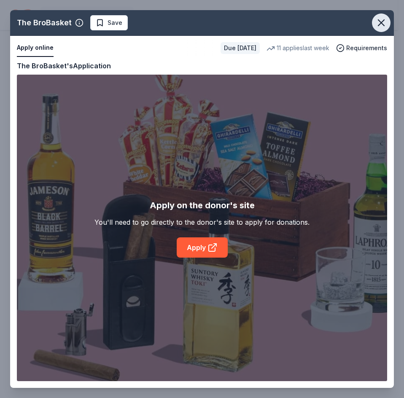
click at [383, 20] on icon "button" at bounding box center [381, 23] width 6 height 6
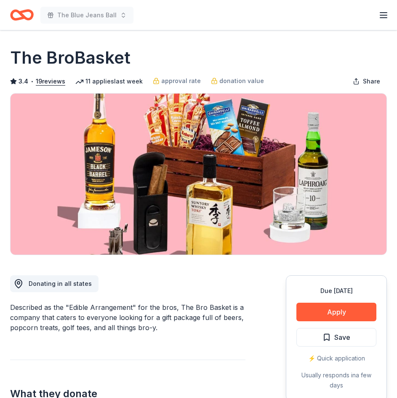
scroll to position [0, 0]
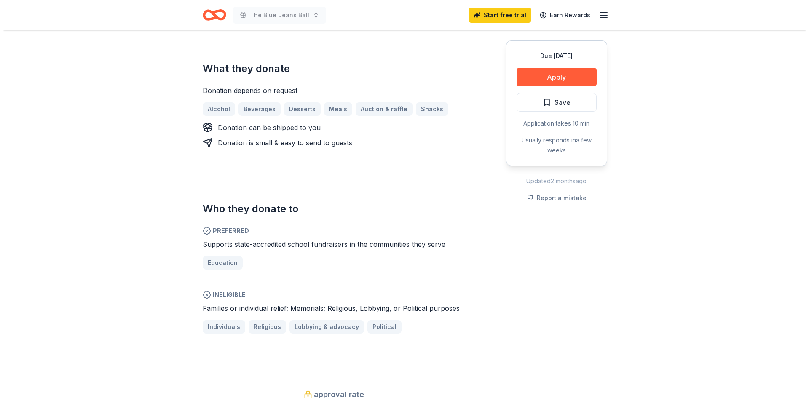
scroll to position [337, 0]
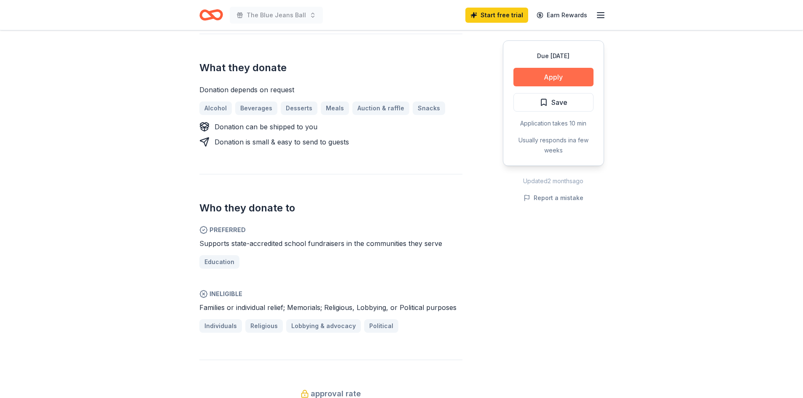
click at [550, 80] on button "Apply" at bounding box center [553, 77] width 80 height 19
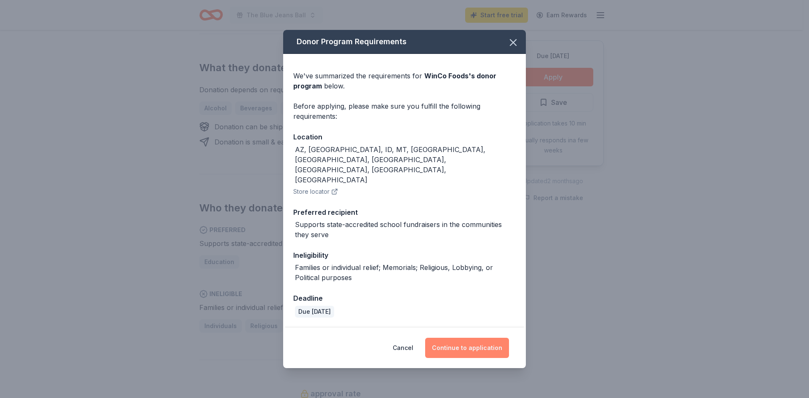
click at [475, 338] on button "Continue to application" at bounding box center [467, 348] width 84 height 20
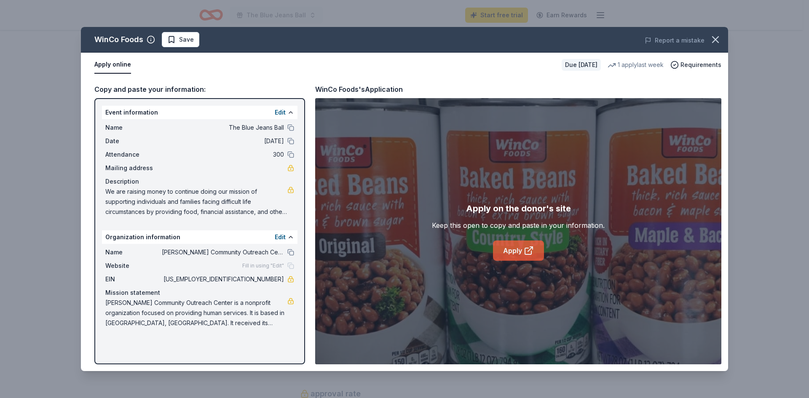
click at [532, 251] on icon at bounding box center [529, 251] width 10 height 10
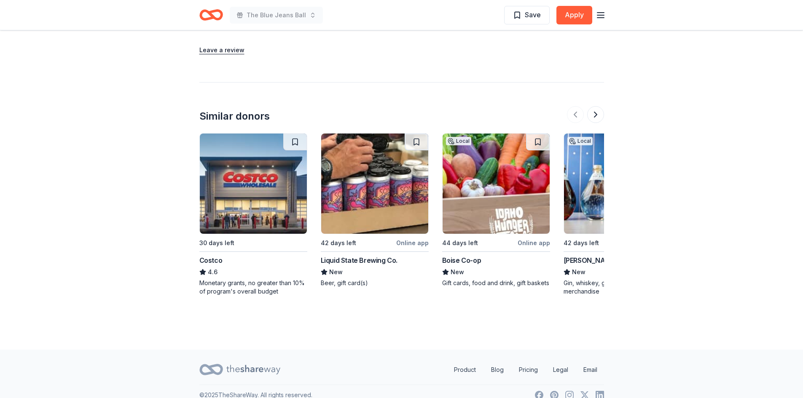
scroll to position [716, 0]
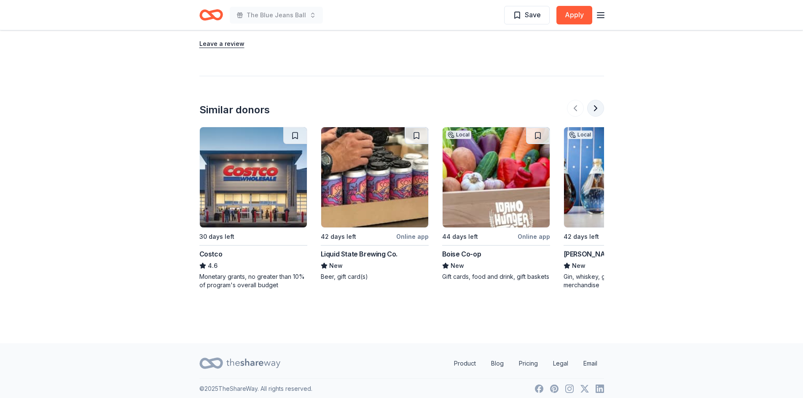
click at [595, 110] on button at bounding box center [595, 108] width 17 height 17
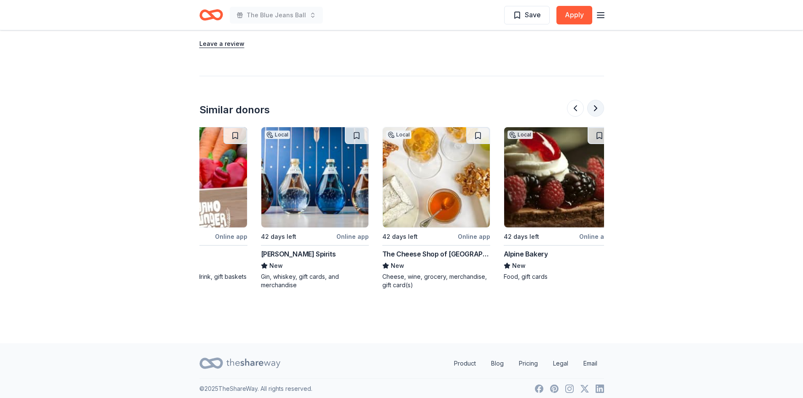
scroll to position [0, 364]
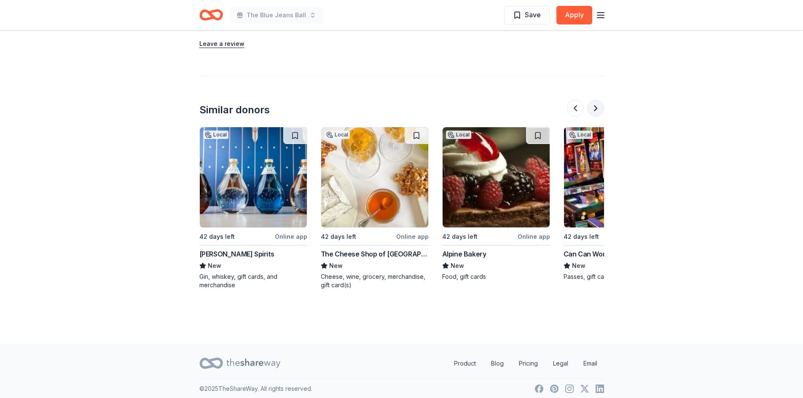
click at [597, 110] on button at bounding box center [595, 108] width 17 height 17
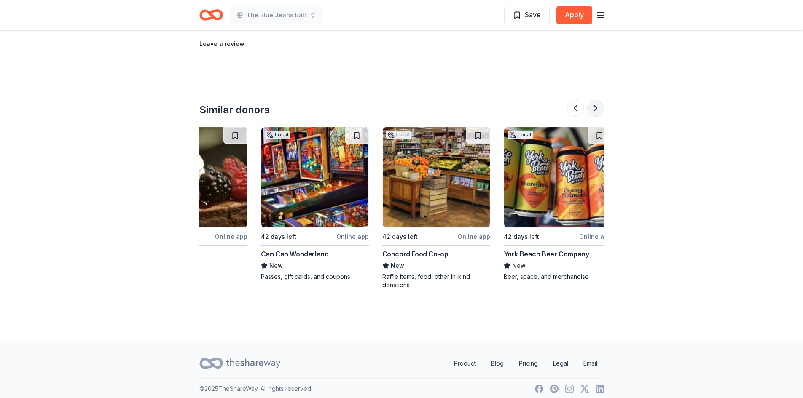
scroll to position [0, 728]
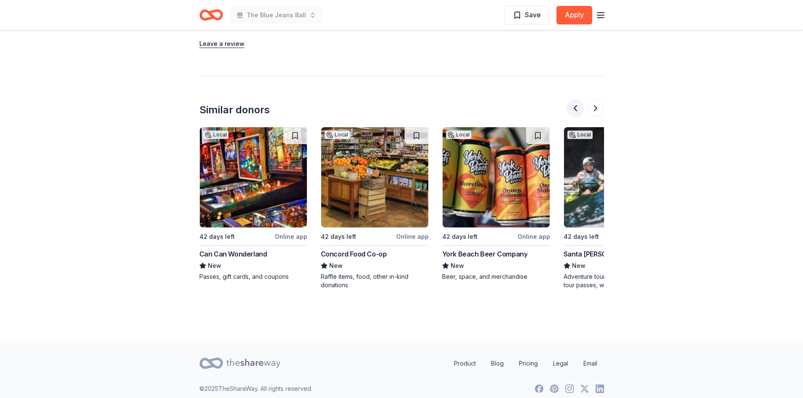
click at [568, 108] on button at bounding box center [575, 108] width 17 height 17
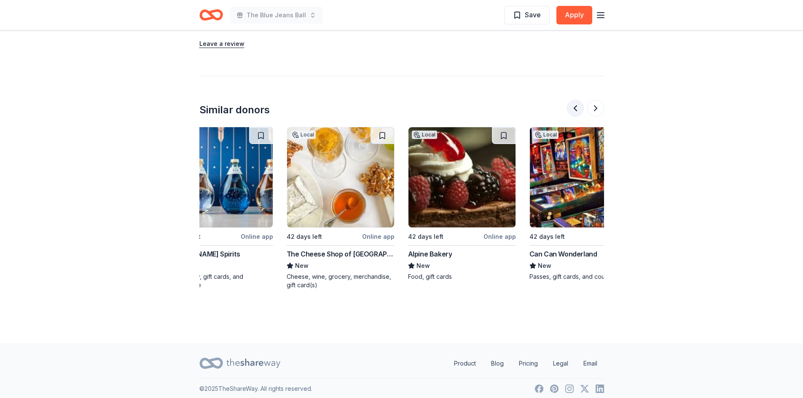
click at [568, 108] on button at bounding box center [575, 108] width 17 height 17
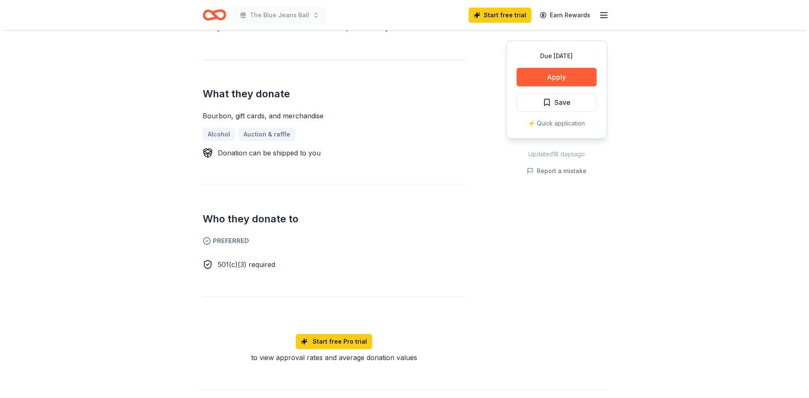
scroll to position [126, 0]
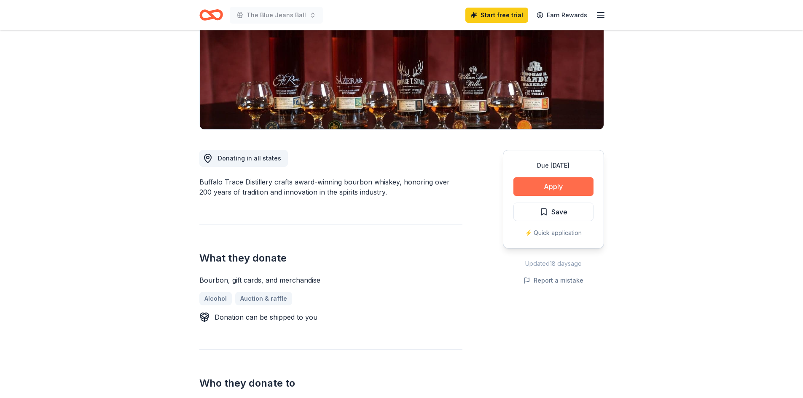
click at [533, 180] on button "Apply" at bounding box center [553, 186] width 80 height 19
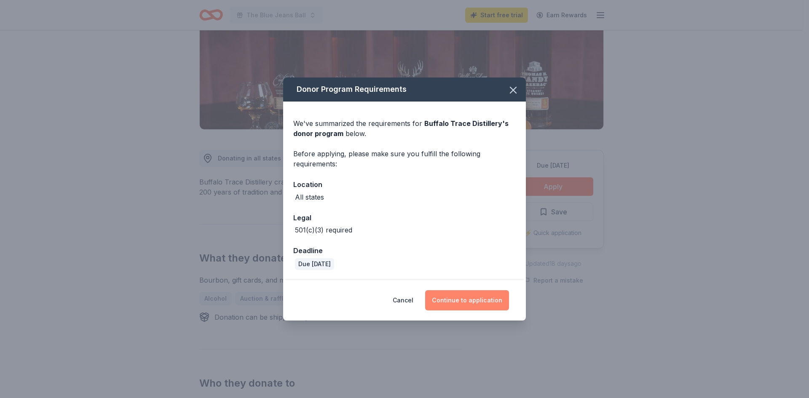
click at [477, 305] on button "Continue to application" at bounding box center [467, 300] width 84 height 20
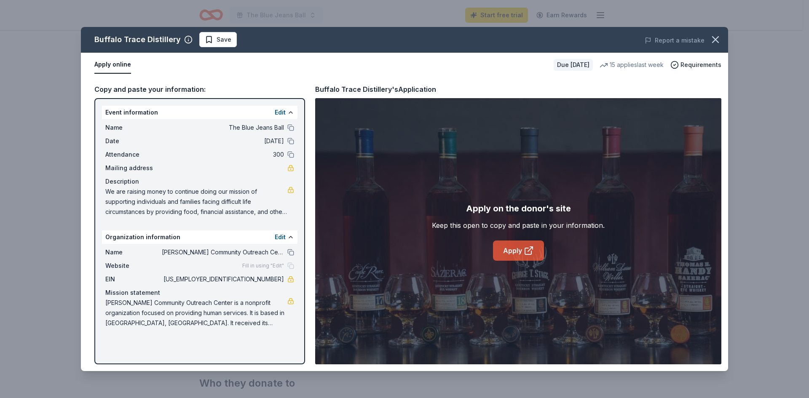
click at [518, 250] on link "Apply" at bounding box center [518, 251] width 51 height 20
click at [526, 249] on icon at bounding box center [529, 251] width 10 height 10
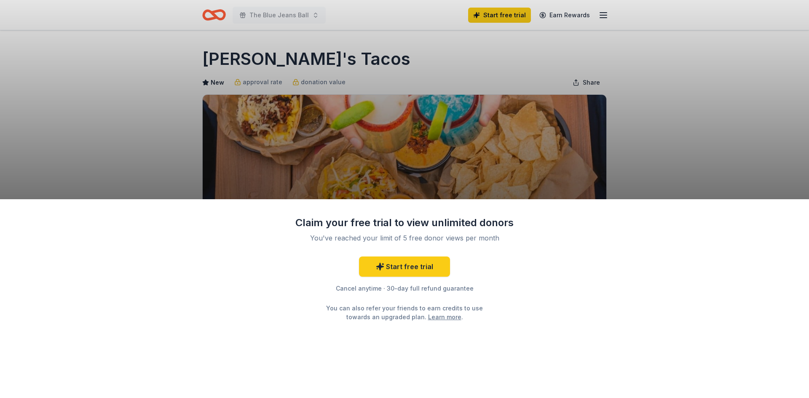
click at [492, 175] on div "Claim your free trial to view unlimited donors You've reached your limit of 5 f…" at bounding box center [404, 199] width 809 height 398
